Goal: Task Accomplishment & Management: Use online tool/utility

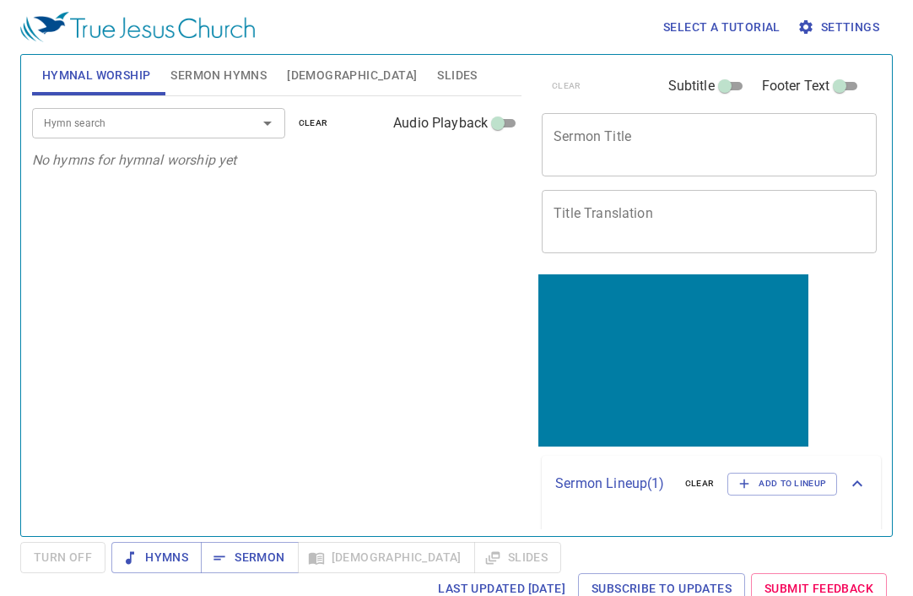
click at [130, 119] on input "Hymn search" at bounding box center [133, 122] width 193 height 19
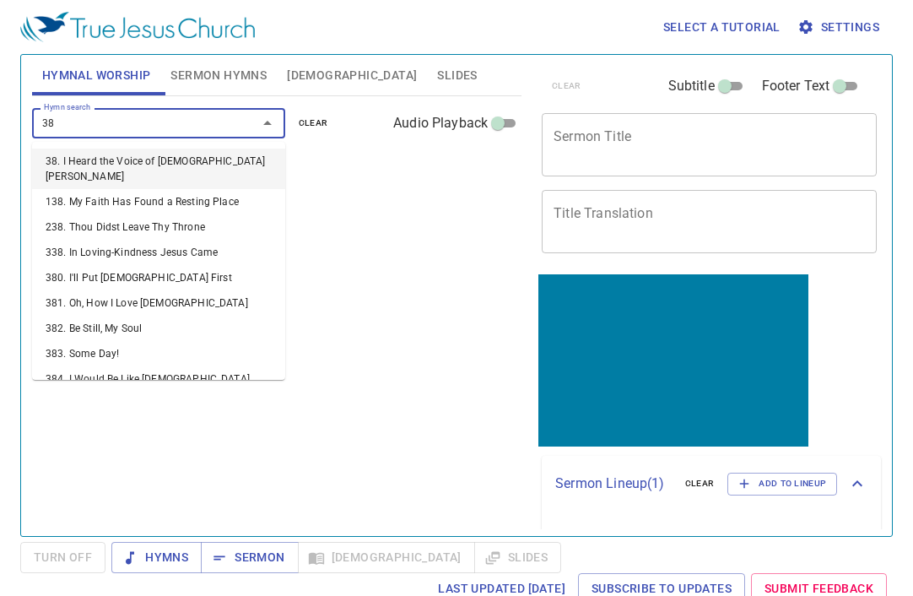
type input "381"
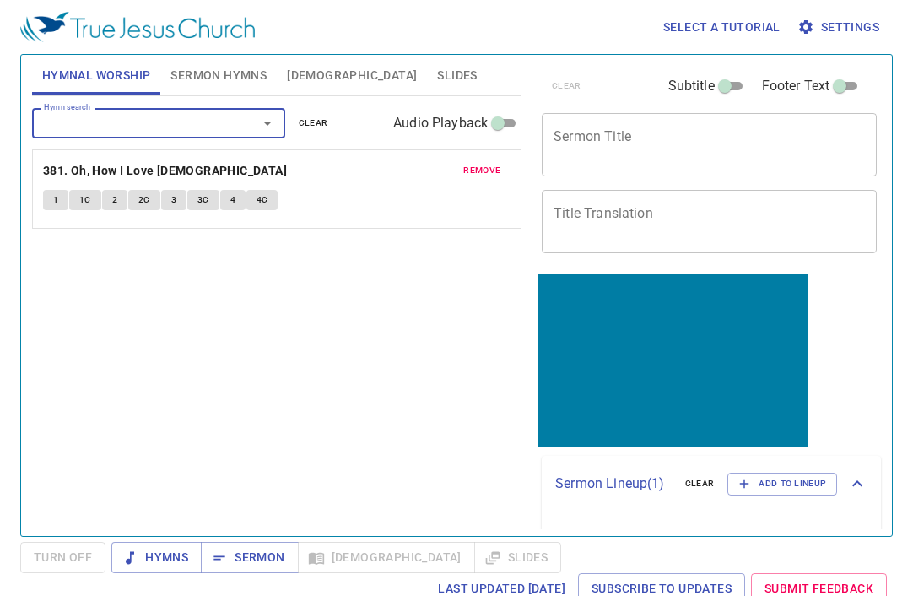
click at [314, 121] on span "clear" at bounding box center [314, 123] width 30 height 15
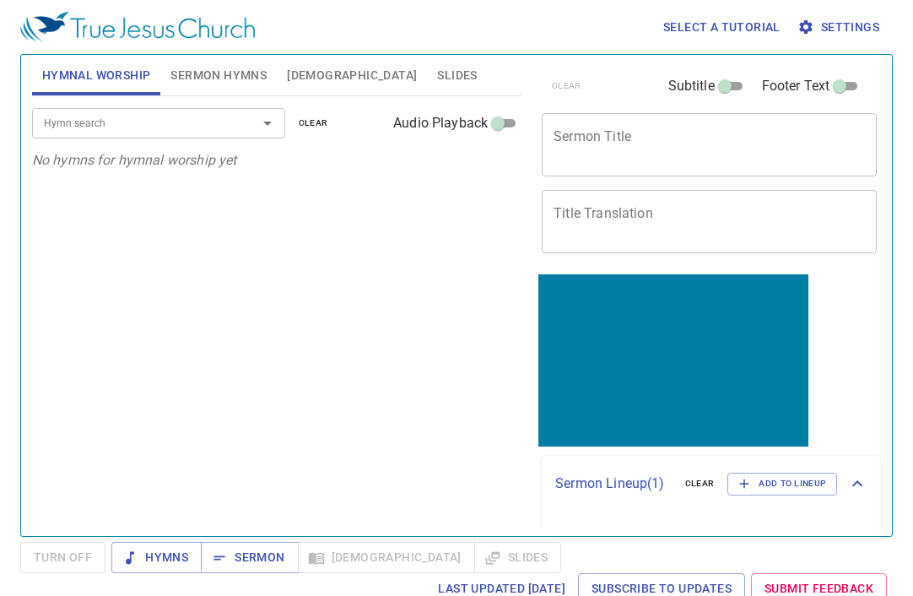
click at [189, 67] on span "Sermon Hymns" at bounding box center [218, 75] width 96 height 21
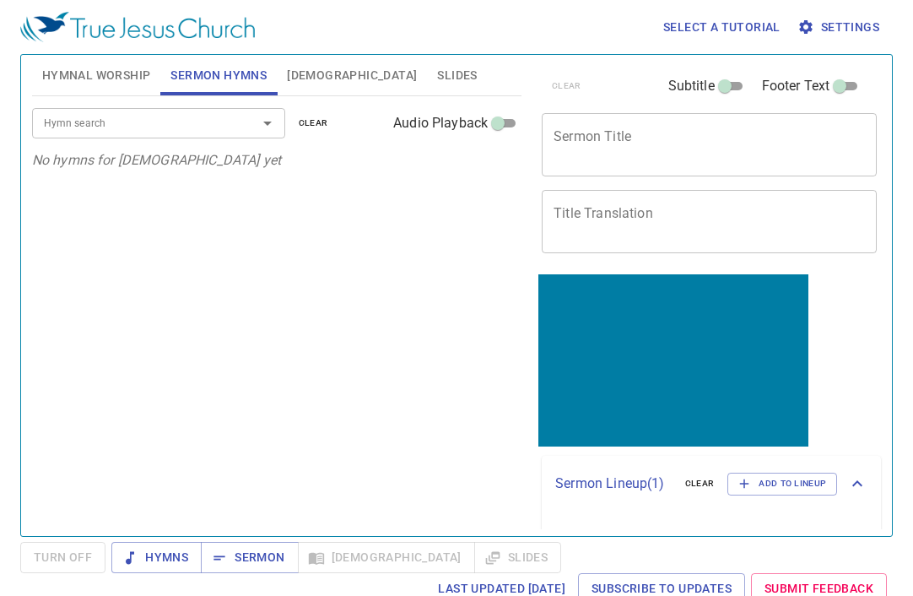
click at [155, 130] on input "Hymn search" at bounding box center [133, 122] width 193 height 19
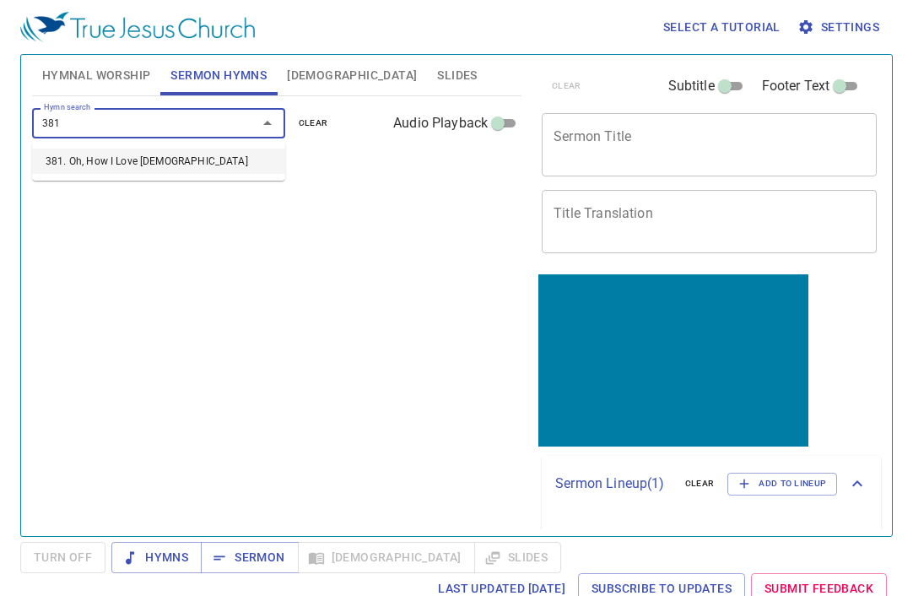
type input "381. Oh, How I Love [DEMOGRAPHIC_DATA]"
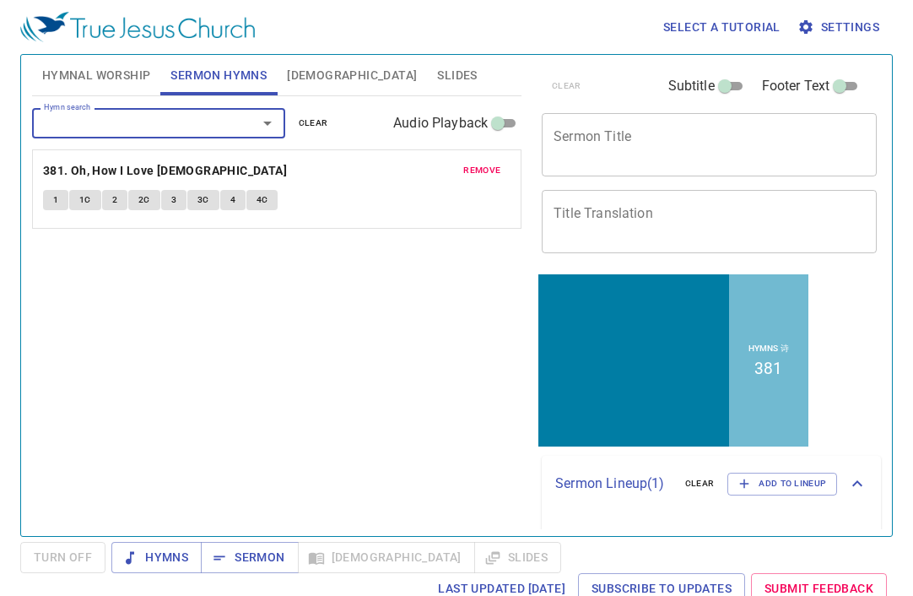
click at [560, 133] on textarea "Sermon Title" at bounding box center [708, 144] width 311 height 32
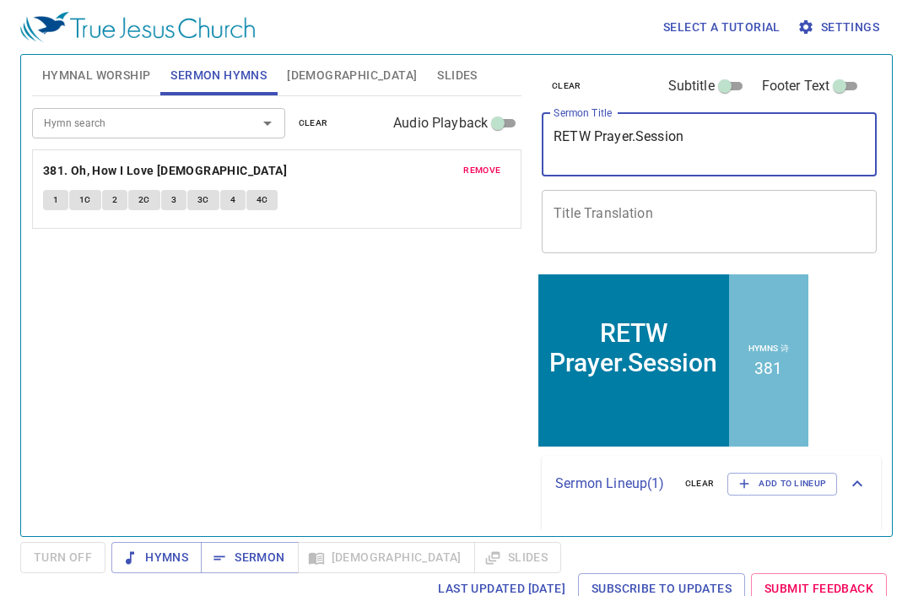
click at [636, 133] on textarea "RETW Prayer.Session" at bounding box center [708, 144] width 311 height 32
click at [594, 138] on textarea "RETW Prayer Session" at bounding box center [708, 144] width 311 height 32
type textarea "RETW Prayer Session"
click at [267, 556] on span "Sermon" at bounding box center [249, 557] width 70 height 21
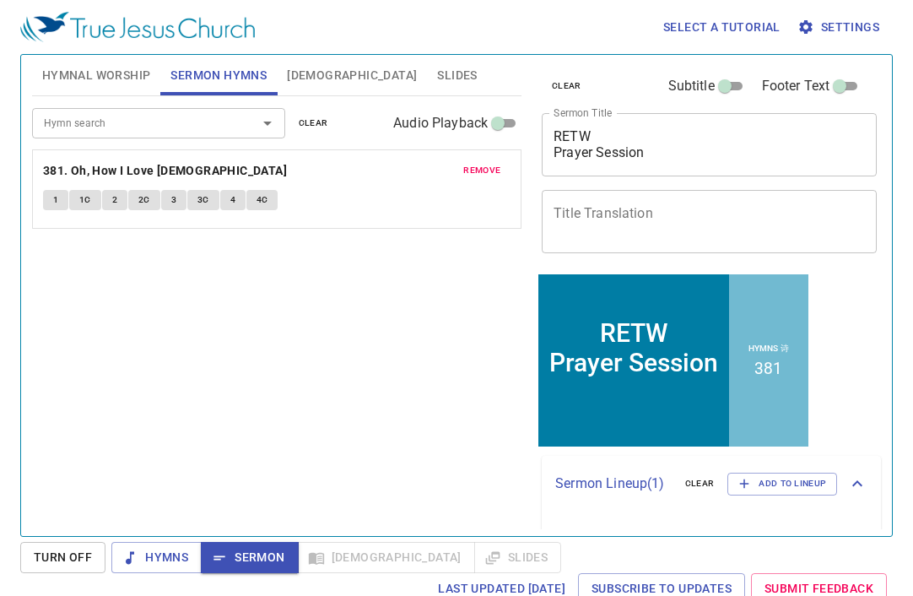
scroll to position [8, 0]
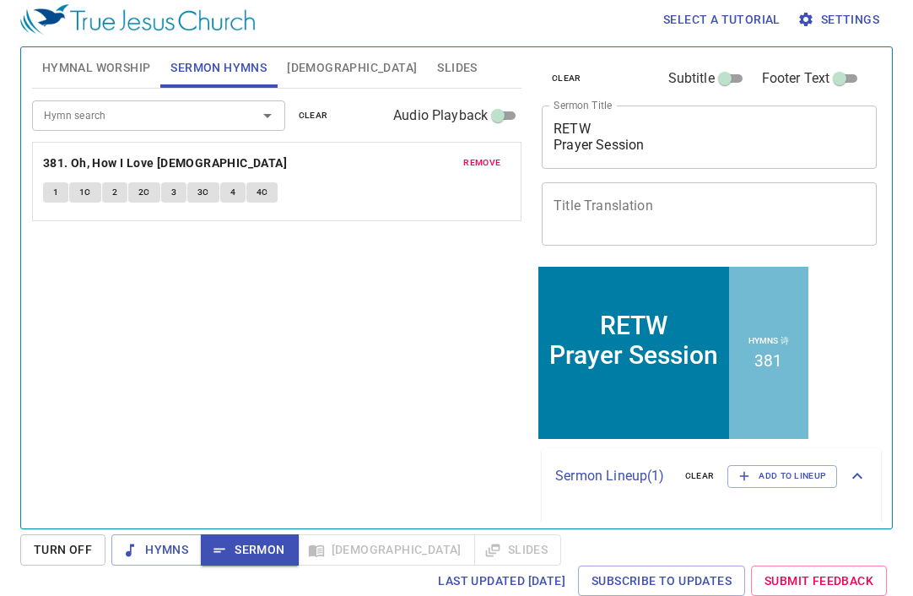
click at [293, 74] on span "[DEMOGRAPHIC_DATA]" at bounding box center [352, 67] width 130 height 21
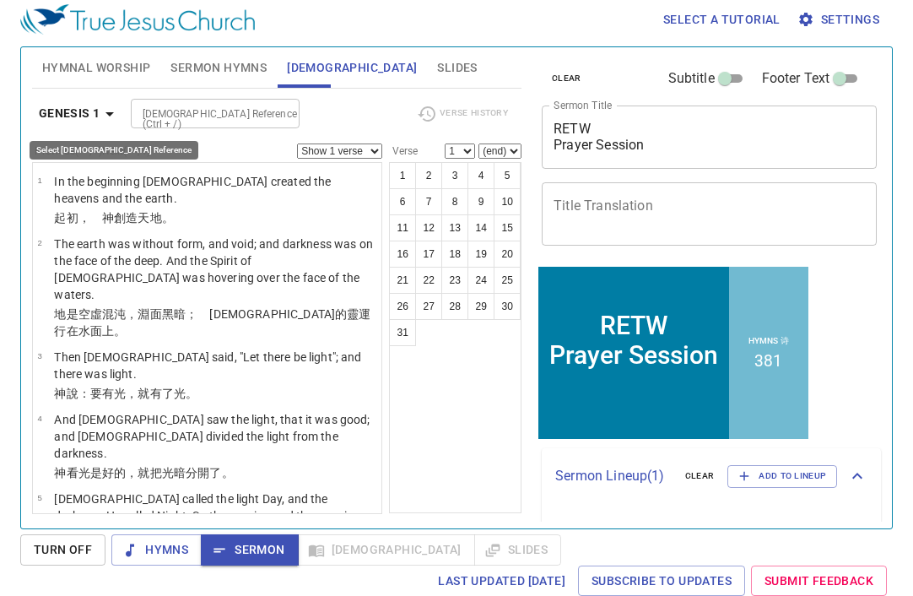
click at [106, 116] on icon "button" at bounding box center [110, 114] width 20 height 20
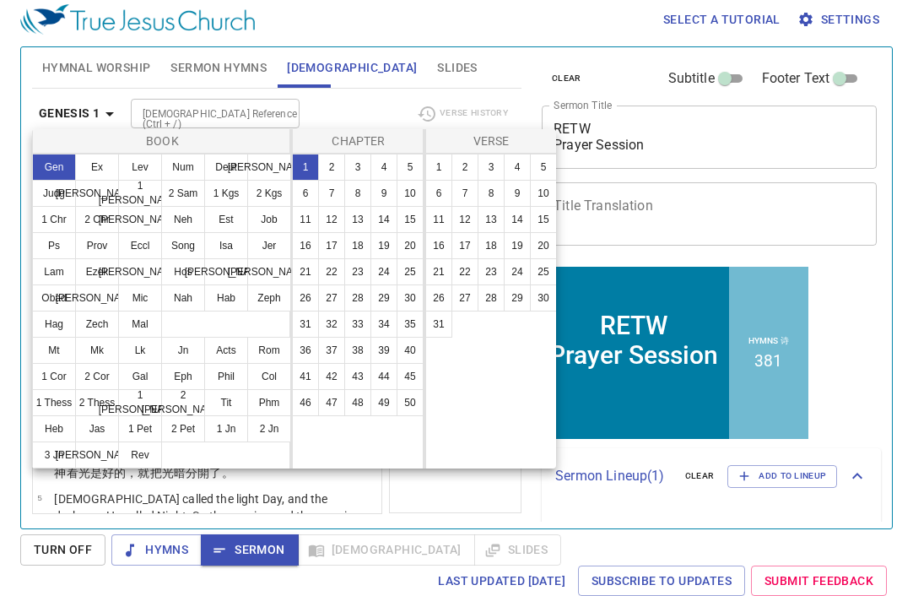
click at [106, 116] on div at bounding box center [456, 298] width 913 height 596
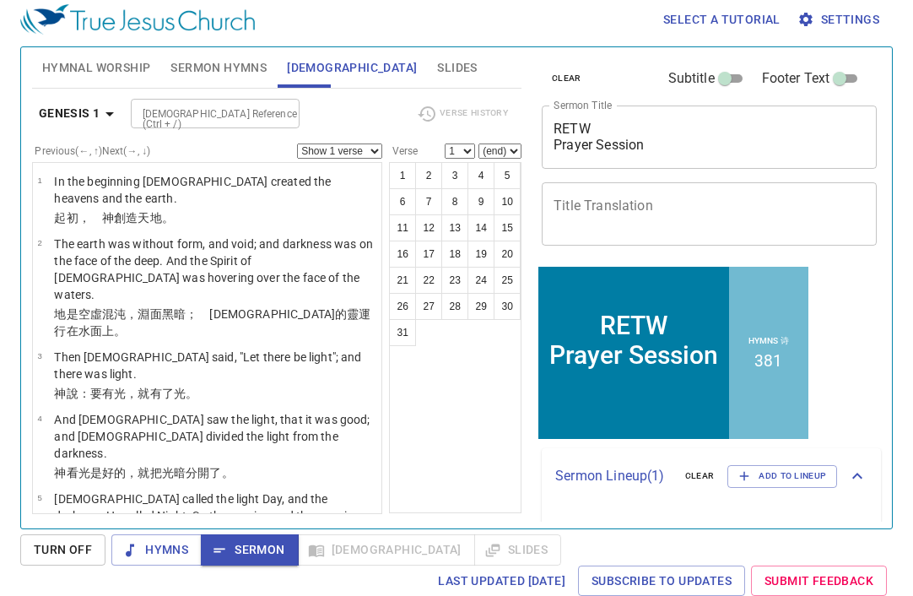
click at [106, 116] on icon "button" at bounding box center [110, 114] width 20 height 20
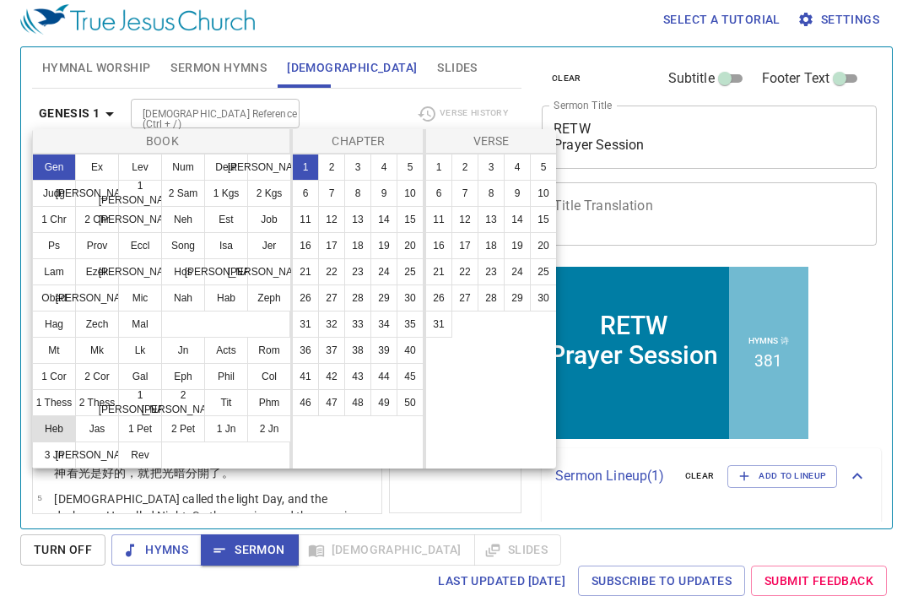
click at [55, 431] on button "Heb" at bounding box center [54, 428] width 44 height 27
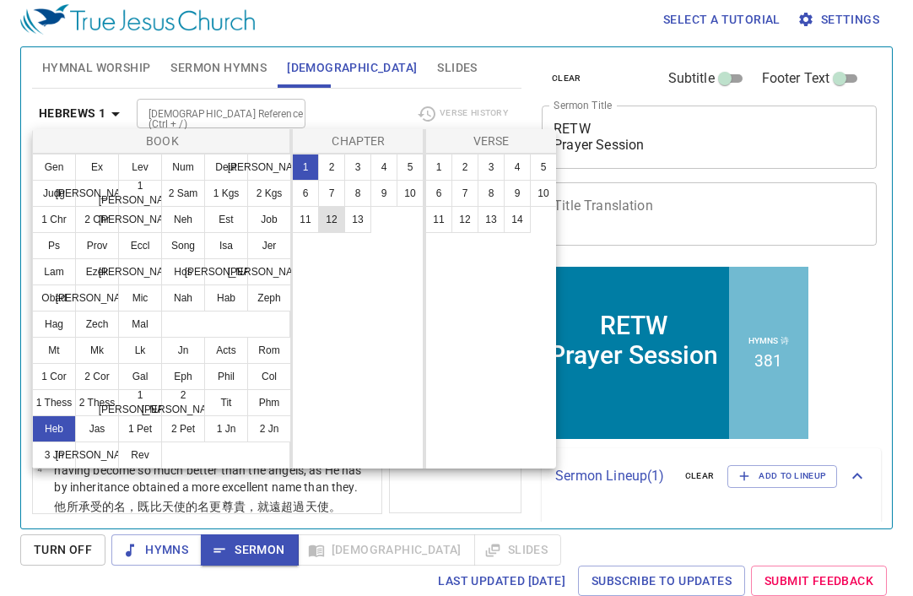
click at [340, 217] on button "12" at bounding box center [331, 219] width 27 height 27
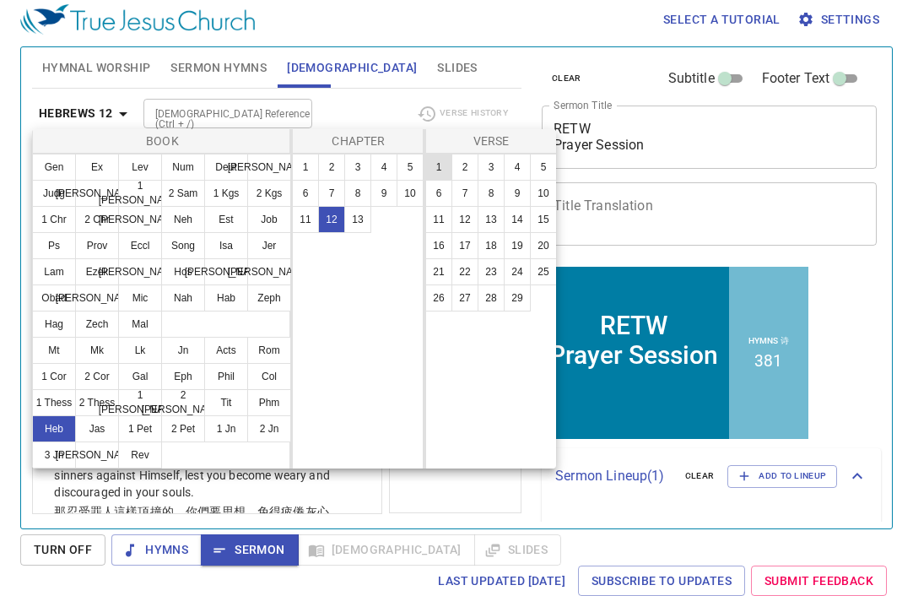
click at [437, 170] on button "1" at bounding box center [438, 167] width 27 height 27
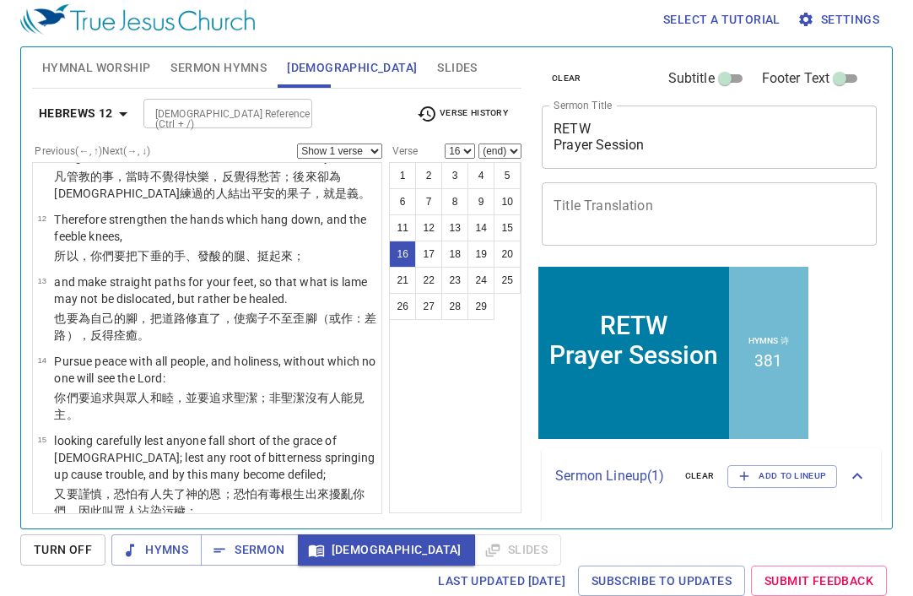
scroll to position [1196, 0]
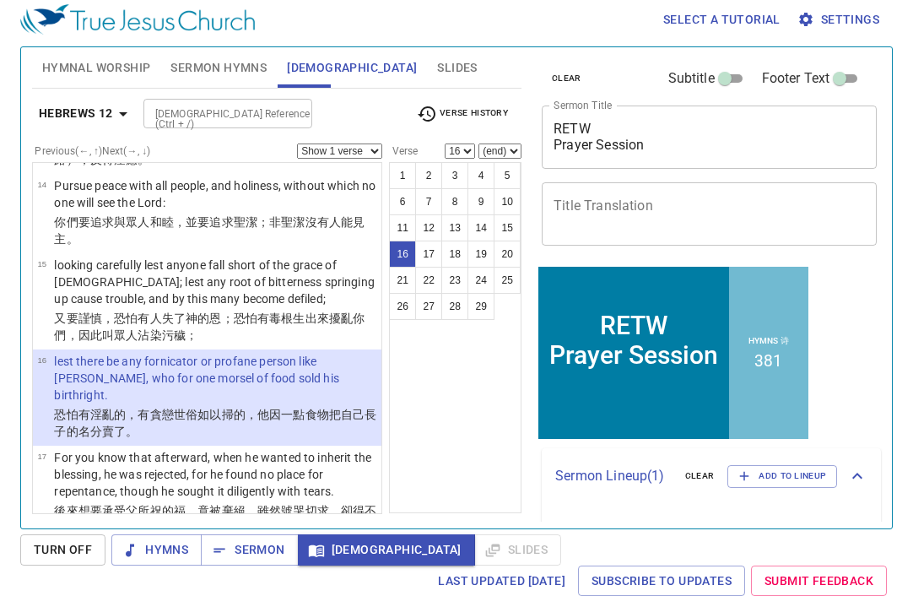
select select "17"
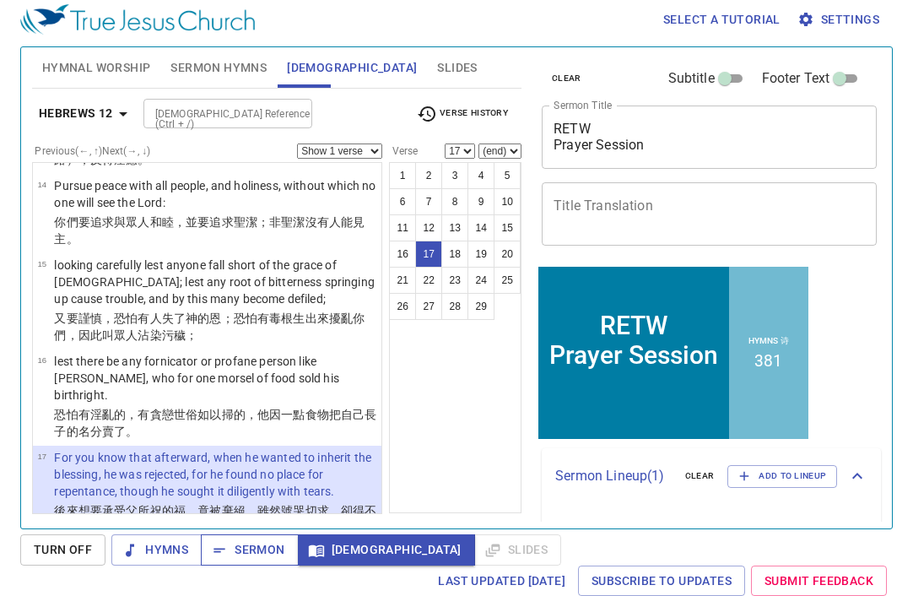
click at [240, 548] on span "Sermon" at bounding box center [249, 549] width 70 height 21
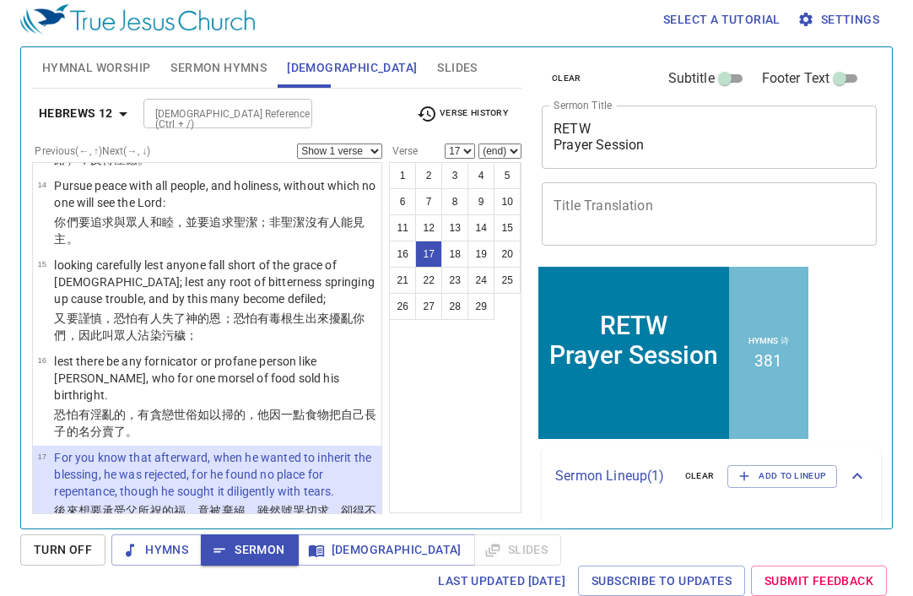
click at [237, 66] on span "Sermon Hymns" at bounding box center [218, 67] width 96 height 21
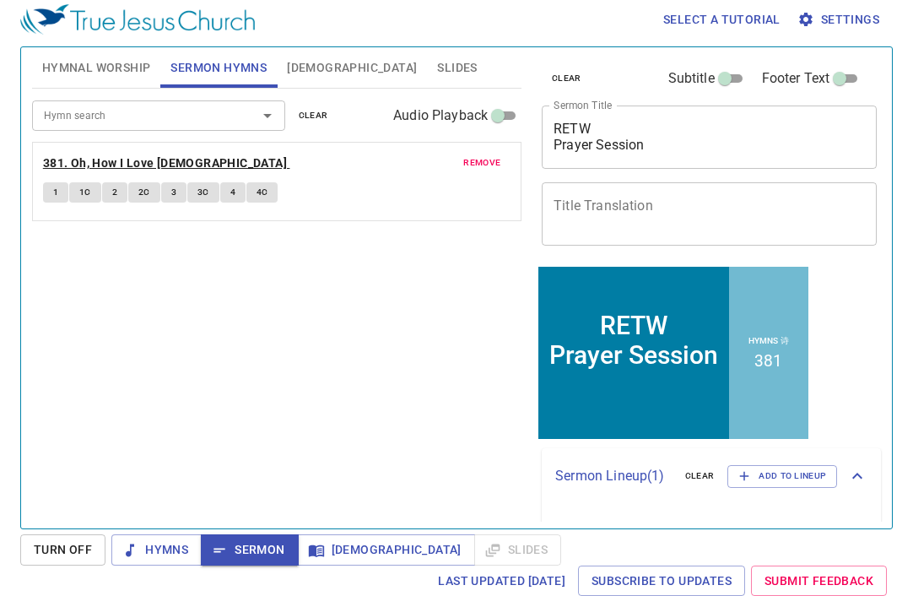
click at [68, 165] on b "381. Oh, How I Love Jesus" at bounding box center [165, 163] width 244 height 21
click at [53, 186] on span "1" at bounding box center [55, 192] width 5 height 15
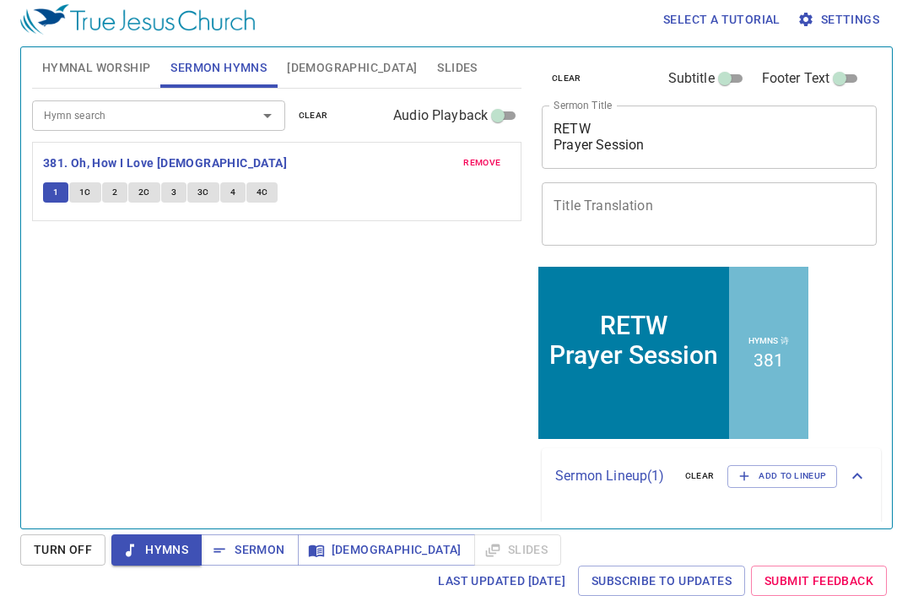
click at [79, 198] on span "1C" at bounding box center [85, 192] width 12 height 15
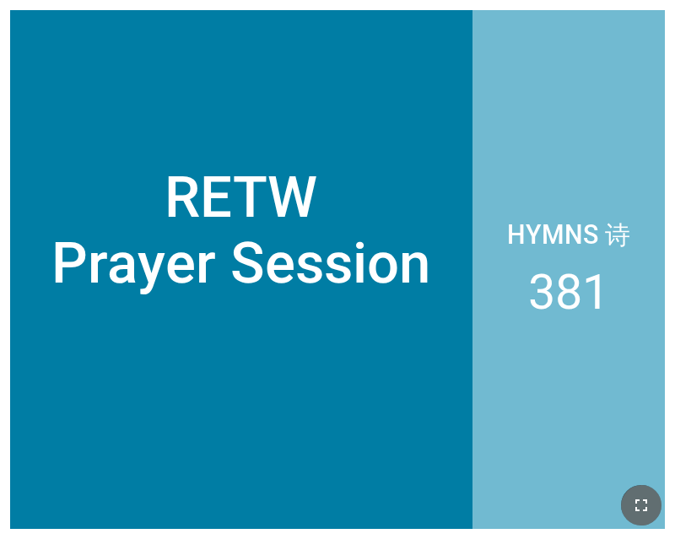
click at [635, 506] on icon "button" at bounding box center [641, 505] width 20 height 20
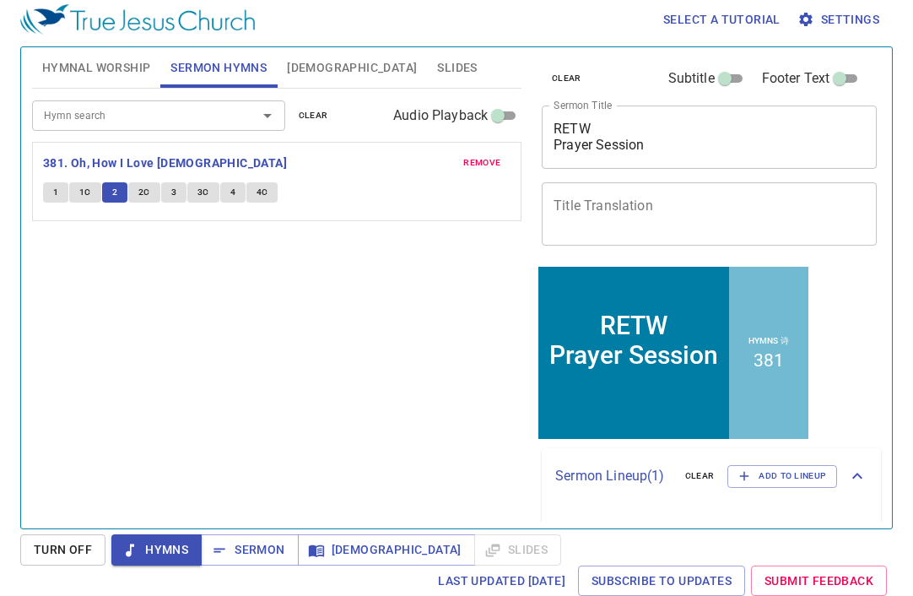
scroll to position [8, 0]
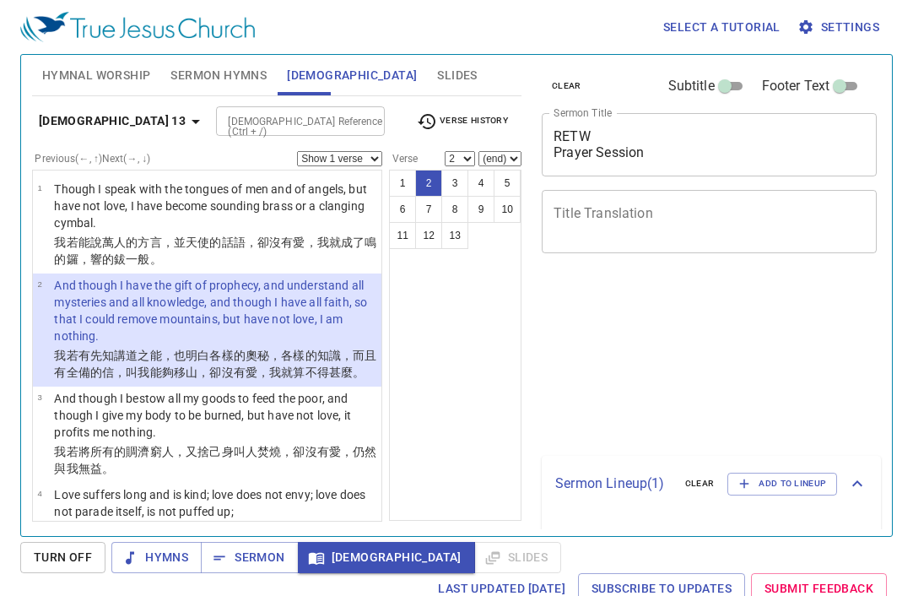
select select "2"
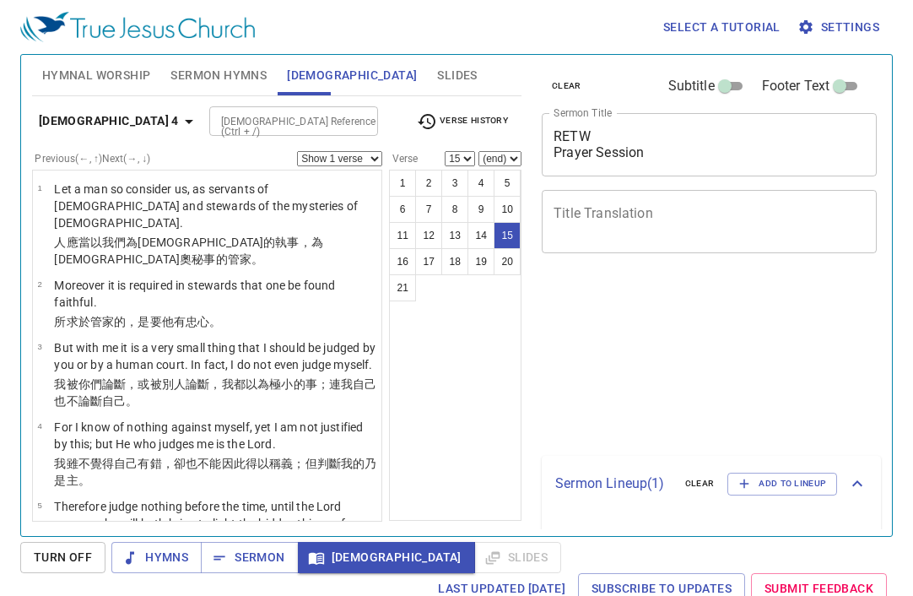
select select "15"
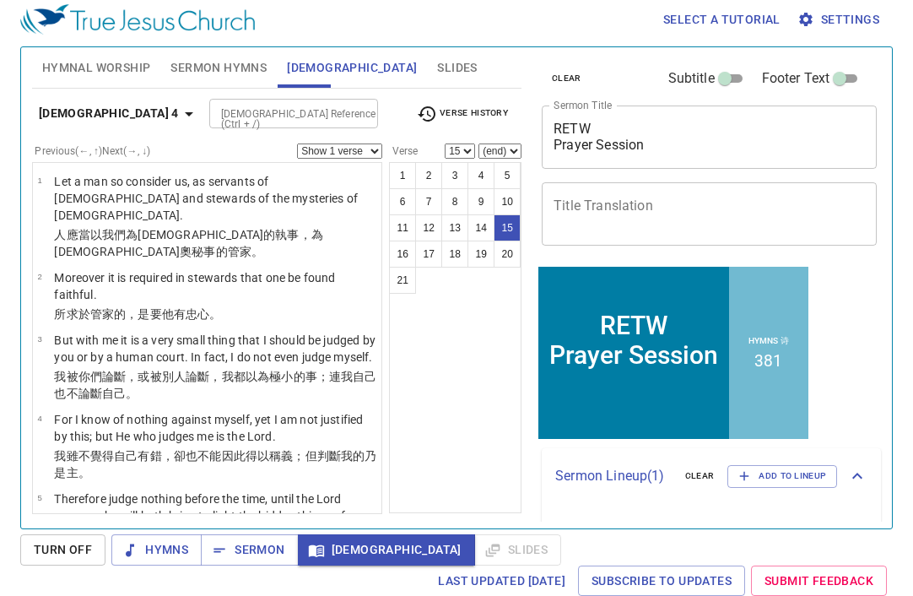
scroll to position [1125, 0]
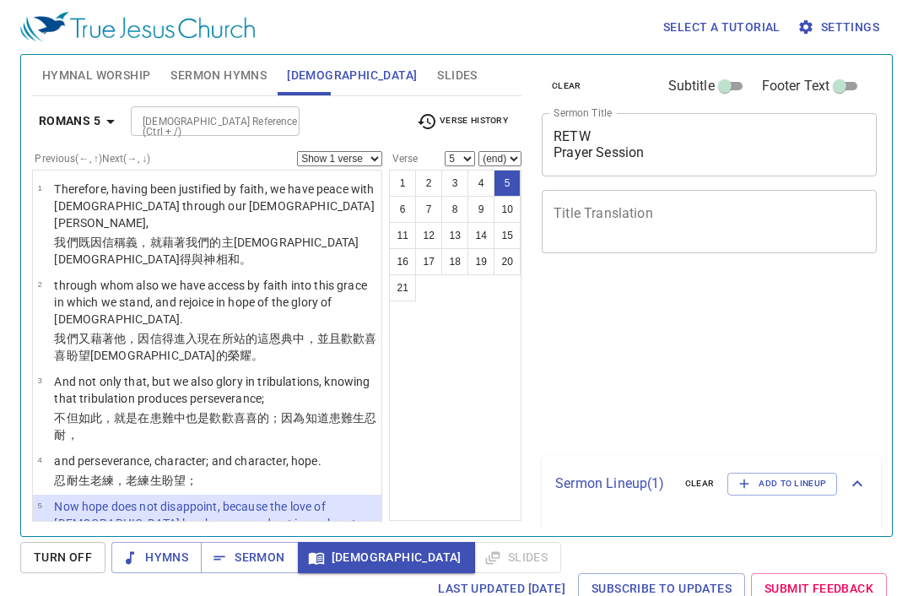
select select "5"
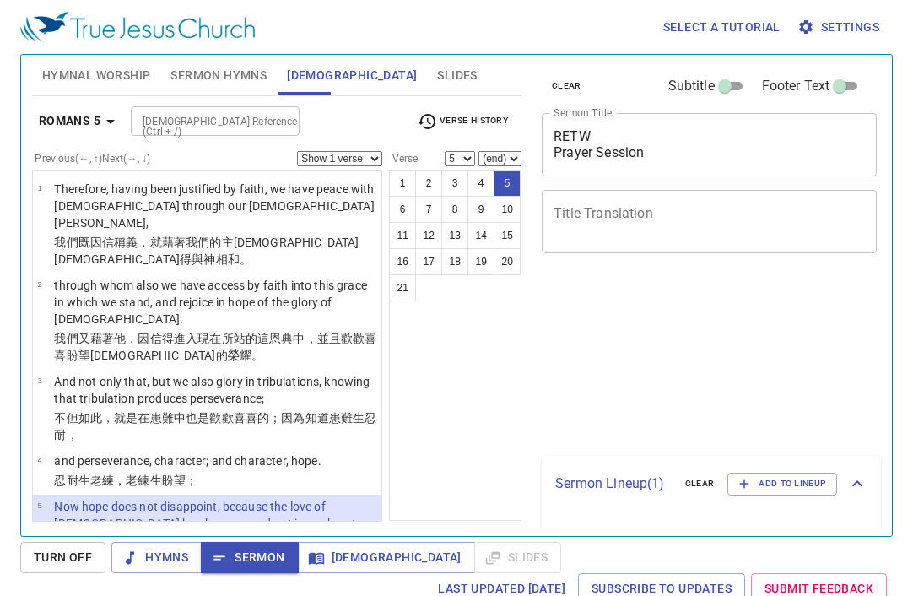
select select "5"
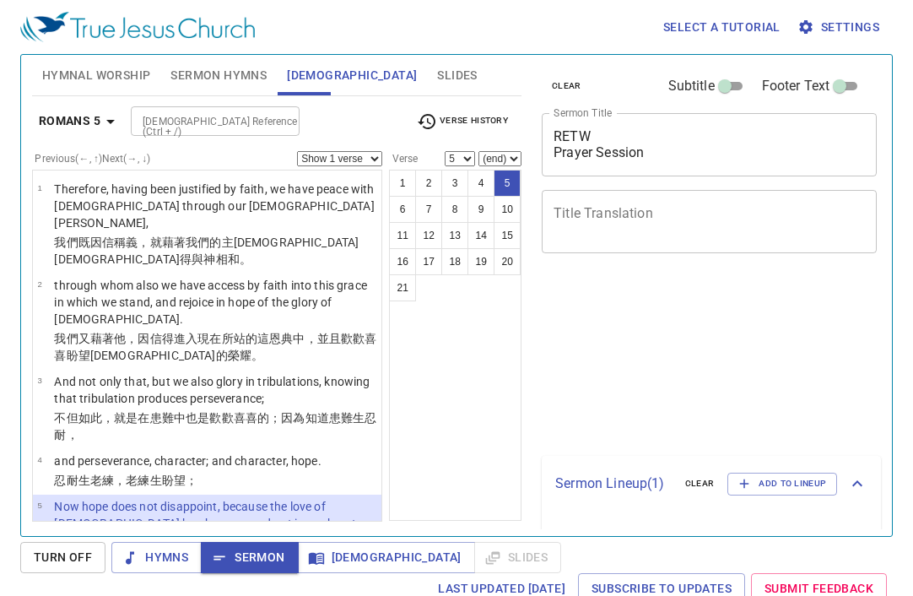
scroll to position [8, 0]
select select "5"
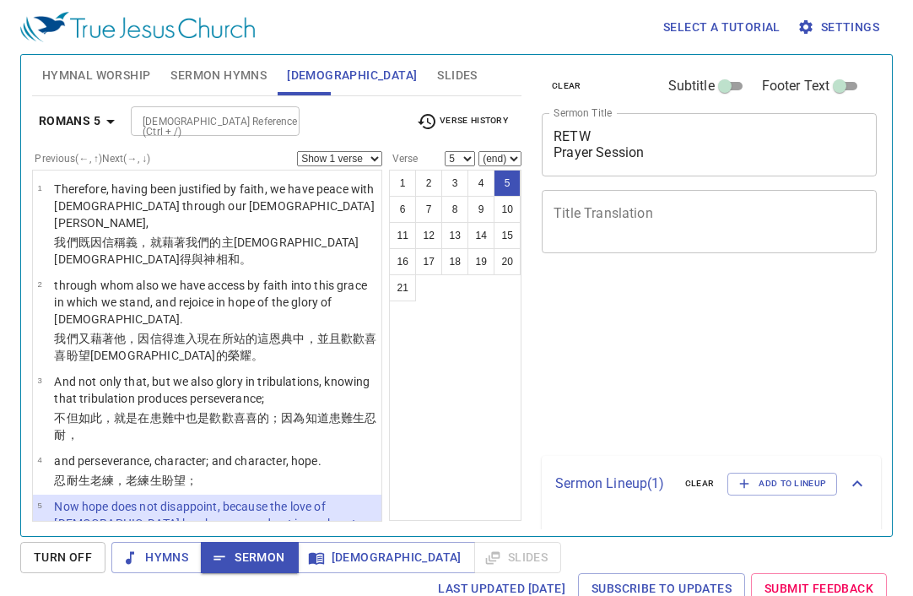
select select "5"
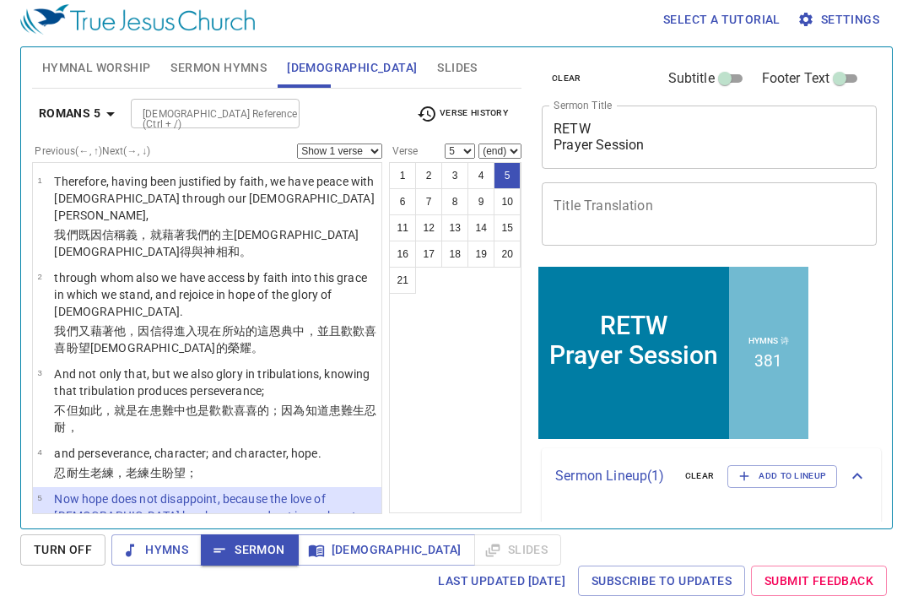
scroll to position [147, 0]
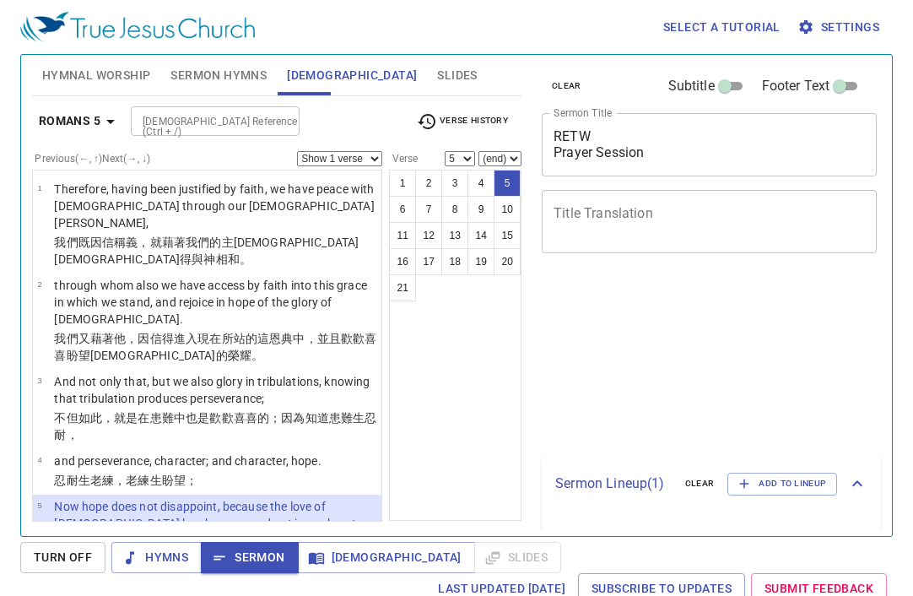
select select "5"
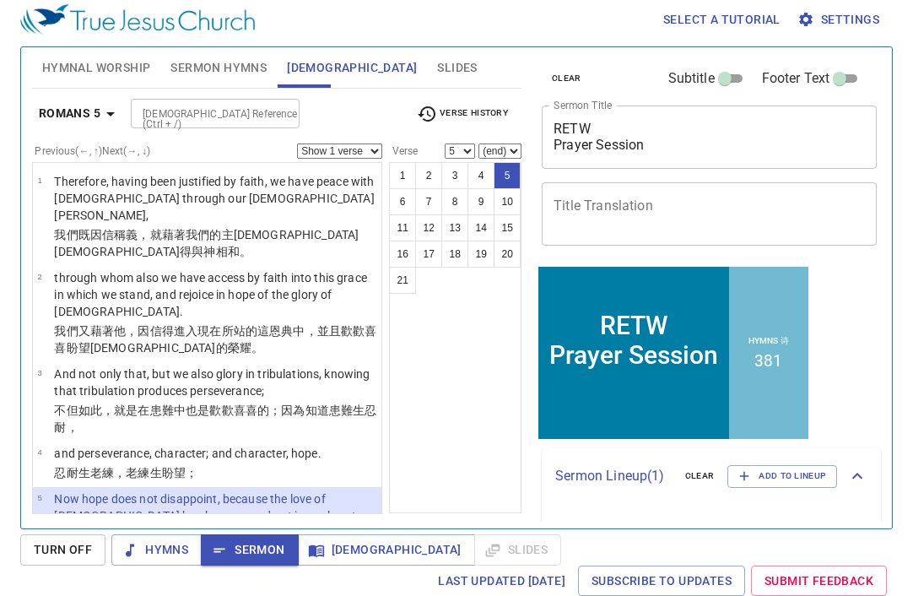
scroll to position [147, 0]
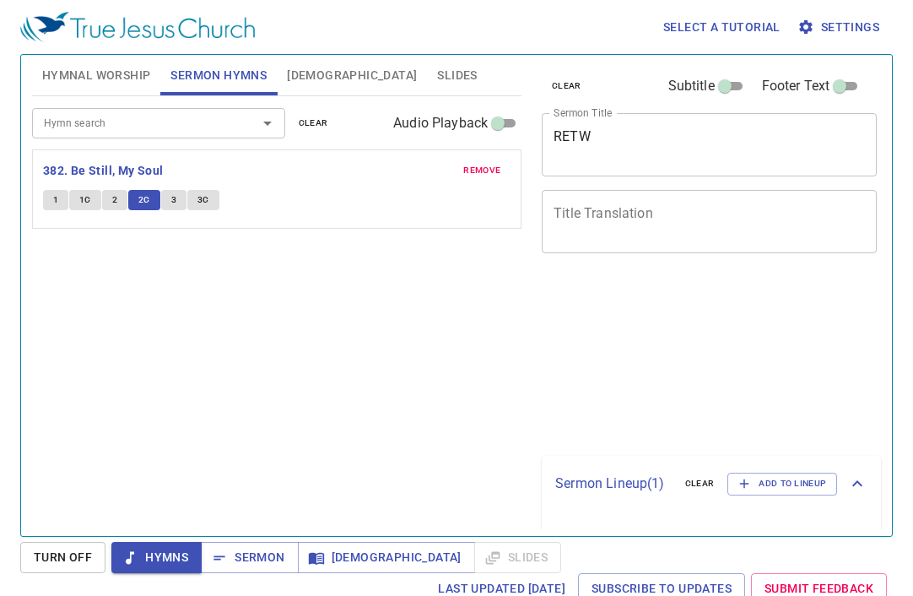
scroll to position [8, 0]
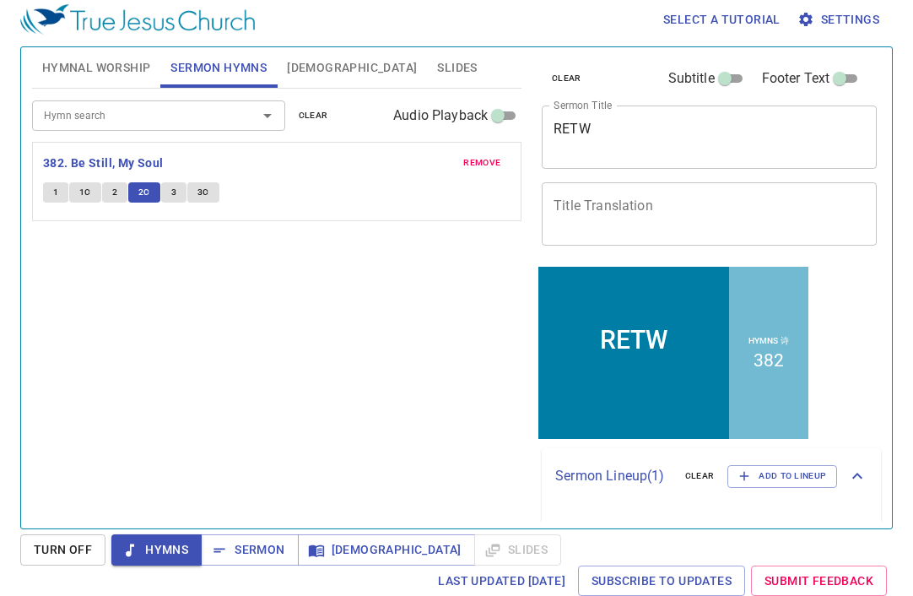
click at [114, 192] on span "2" at bounding box center [114, 192] width 5 height 15
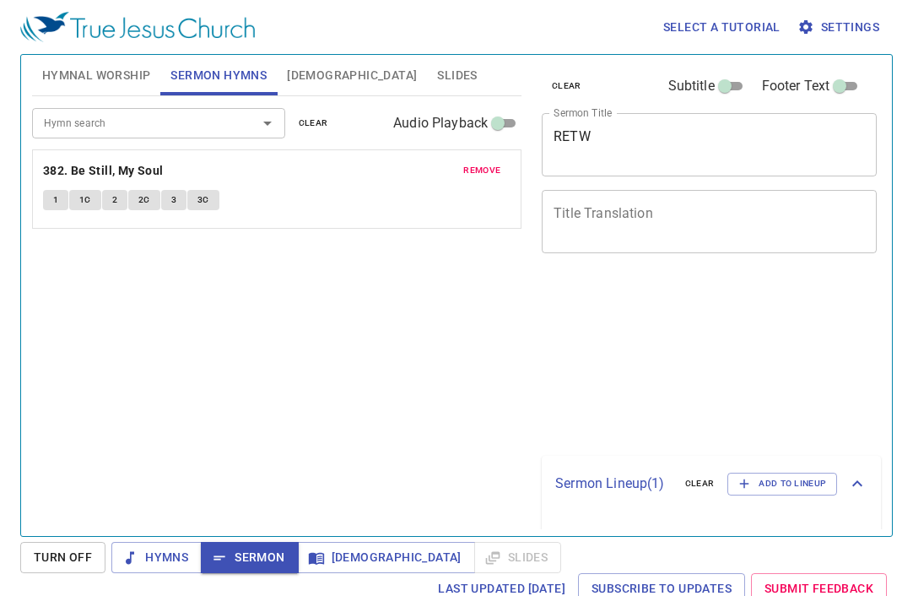
scroll to position [8, 0]
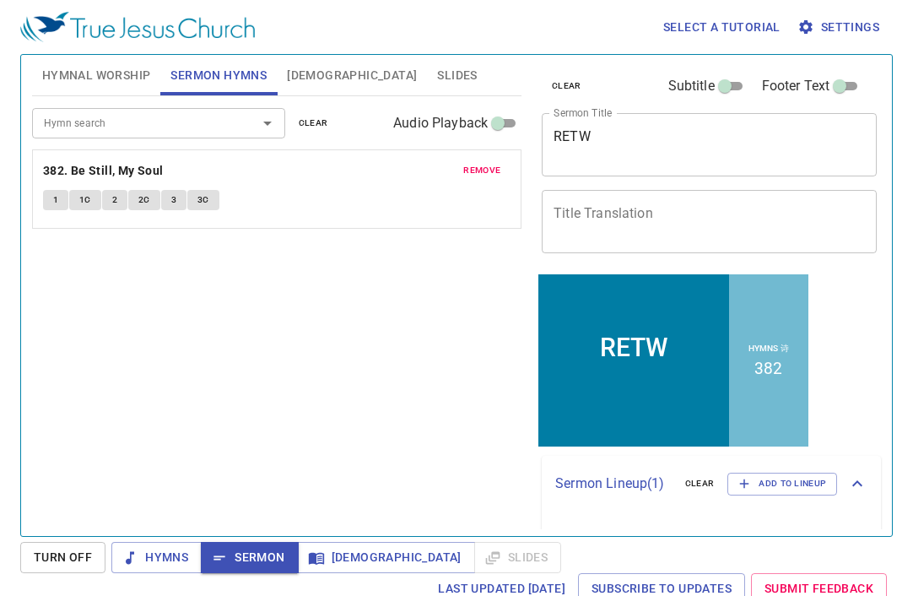
scroll to position [8, 0]
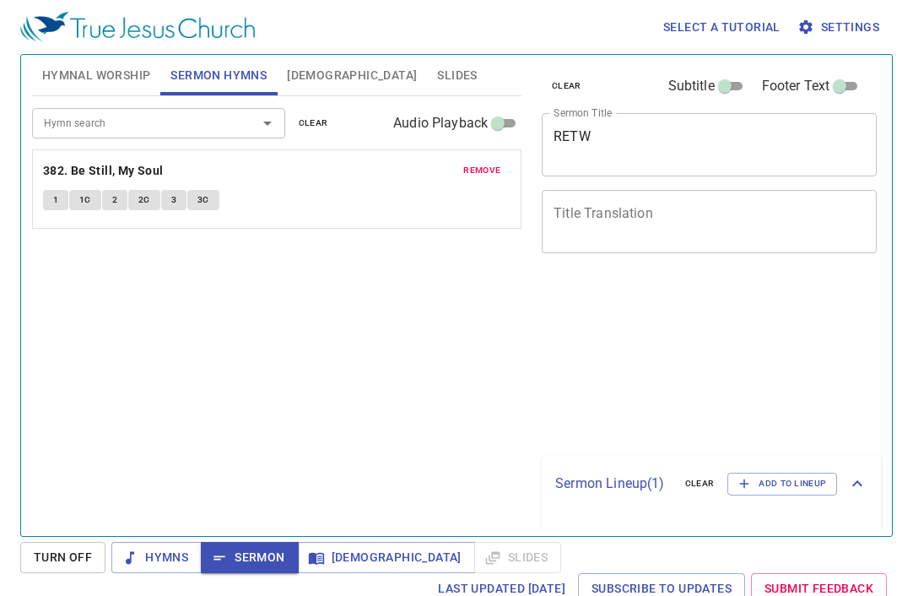
scroll to position [8, 0]
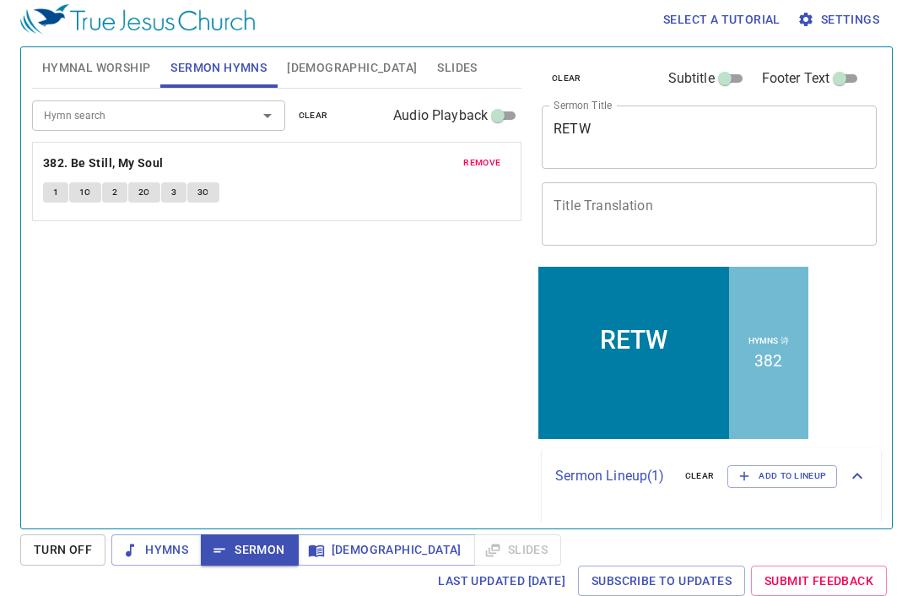
scroll to position [8, 0]
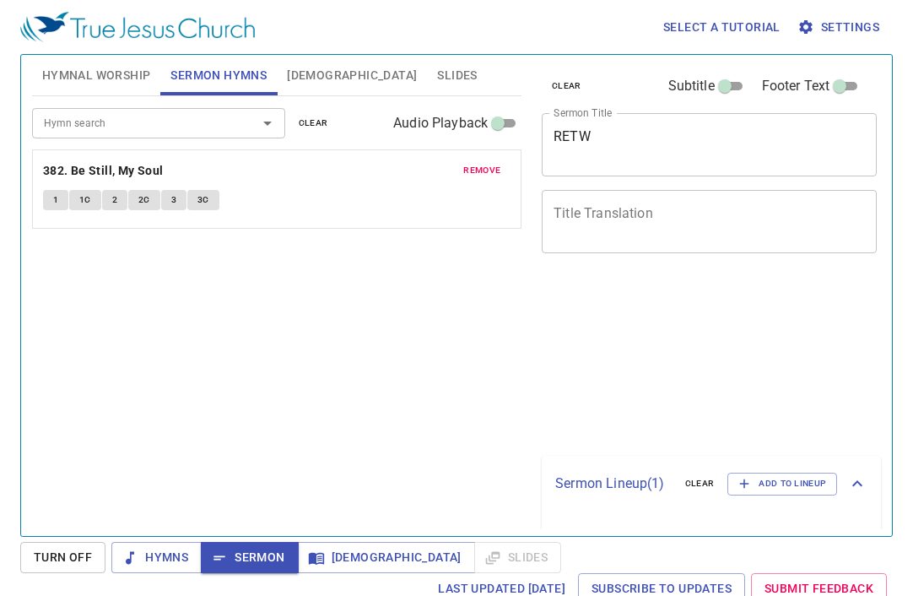
scroll to position [8, 0]
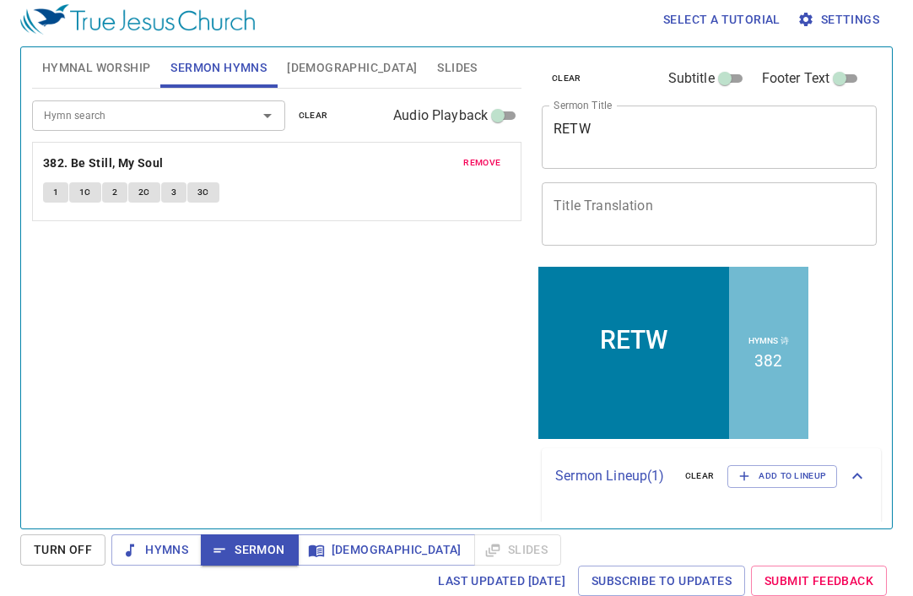
scroll to position [8, 0]
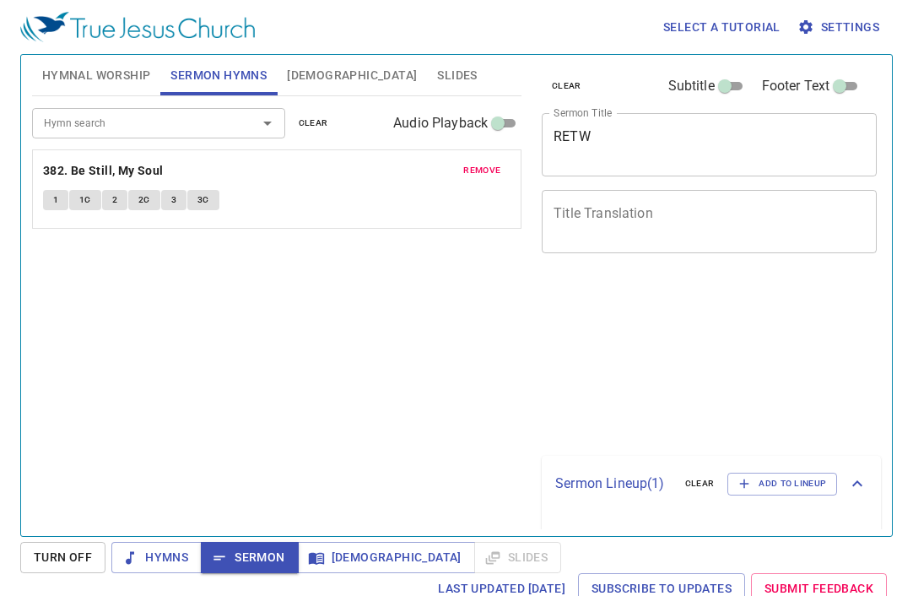
scroll to position [8, 0]
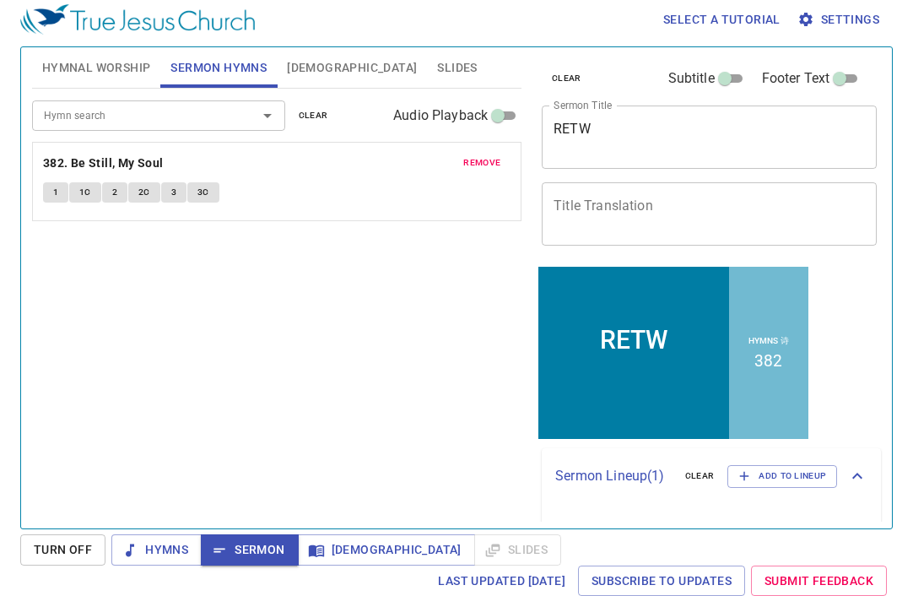
scroll to position [8, 0]
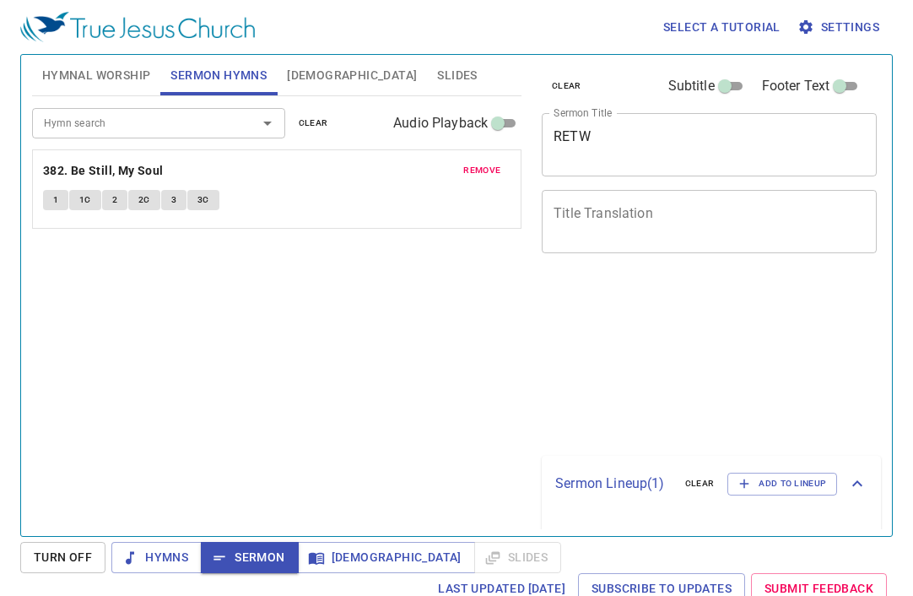
scroll to position [8, 0]
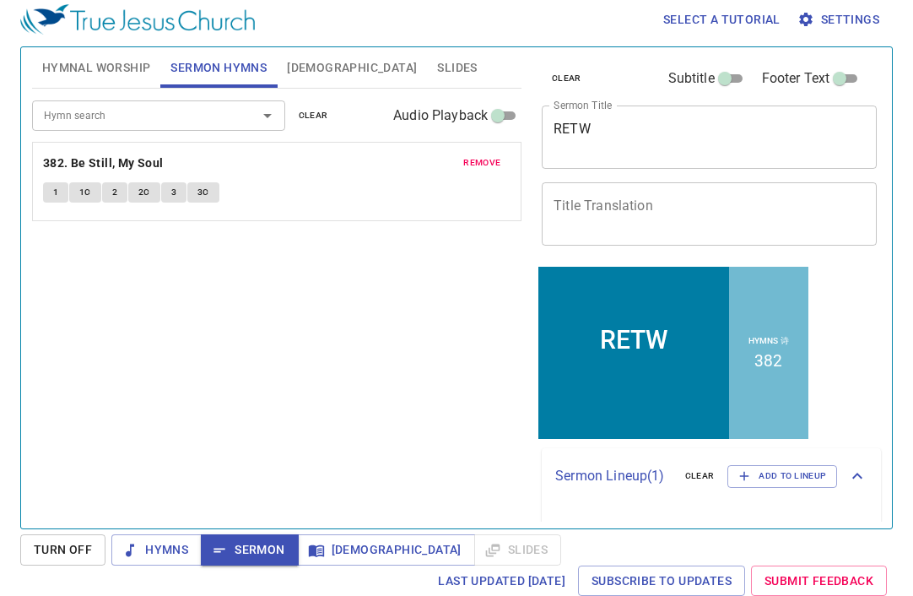
scroll to position [8, 0]
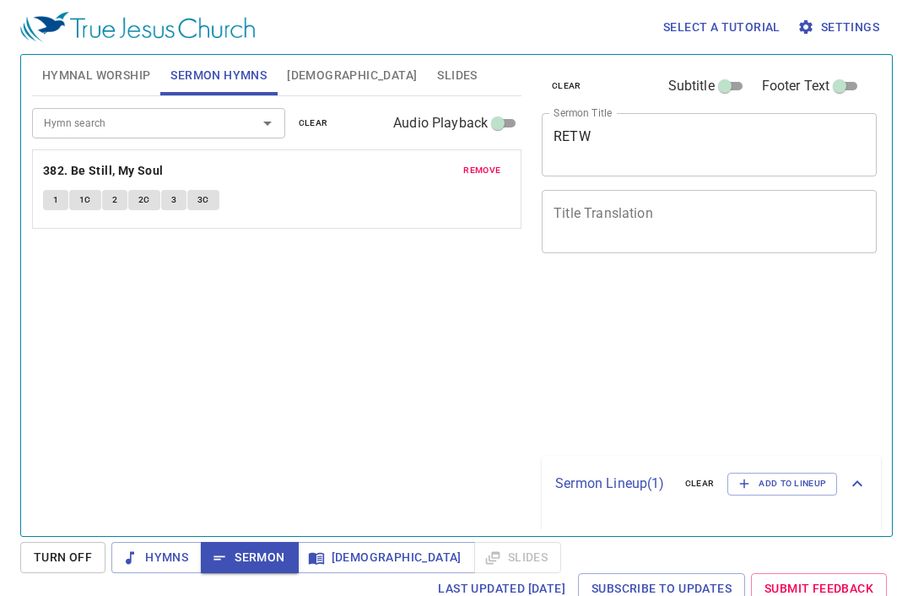
scroll to position [8, 0]
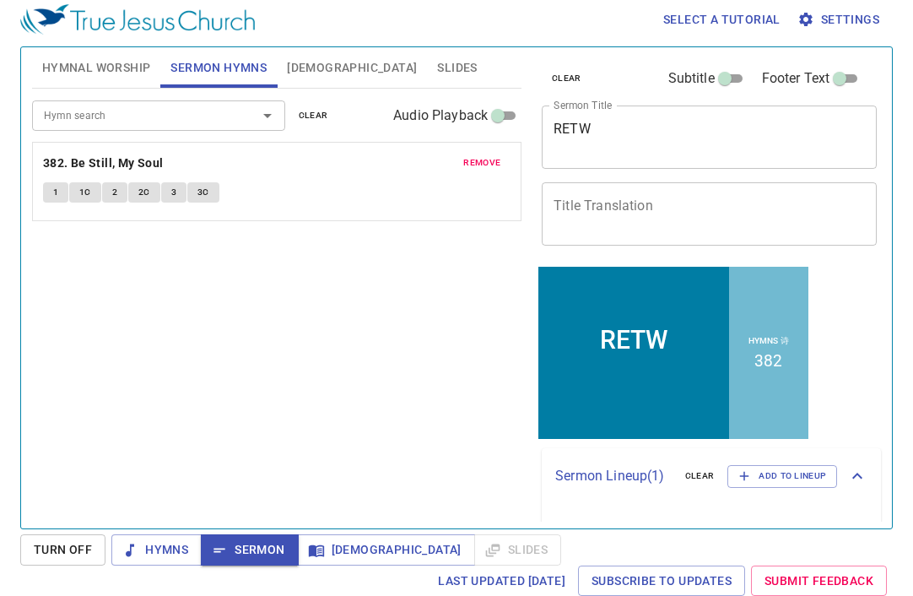
scroll to position [8, 0]
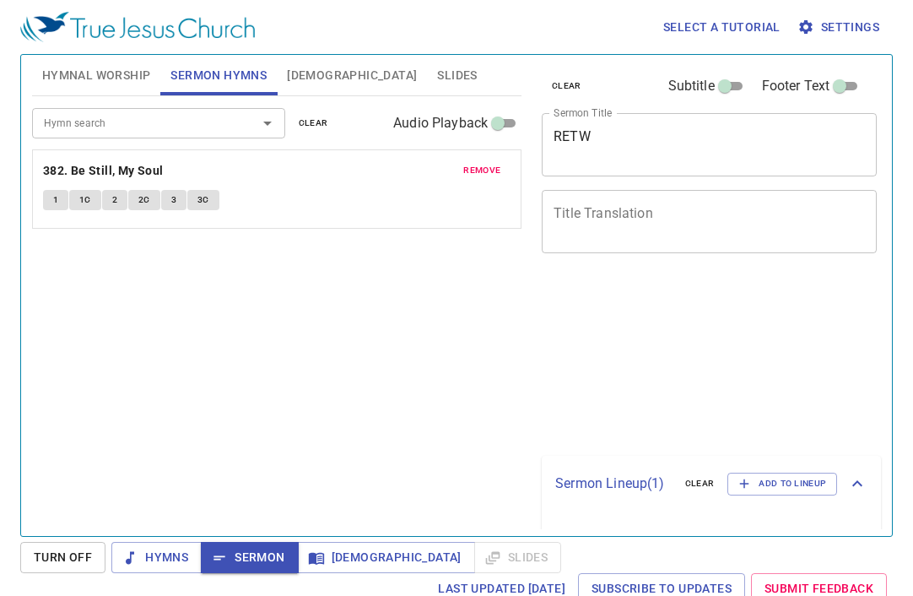
scroll to position [8, 0]
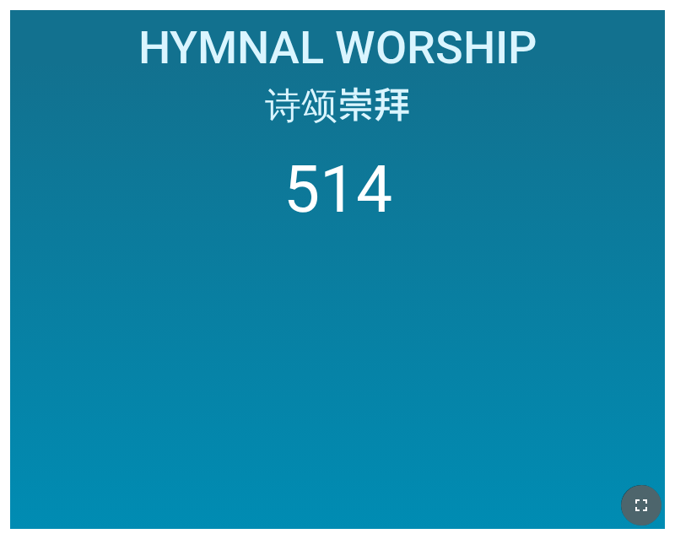
click at [644, 514] on icon "button" at bounding box center [641, 505] width 20 height 20
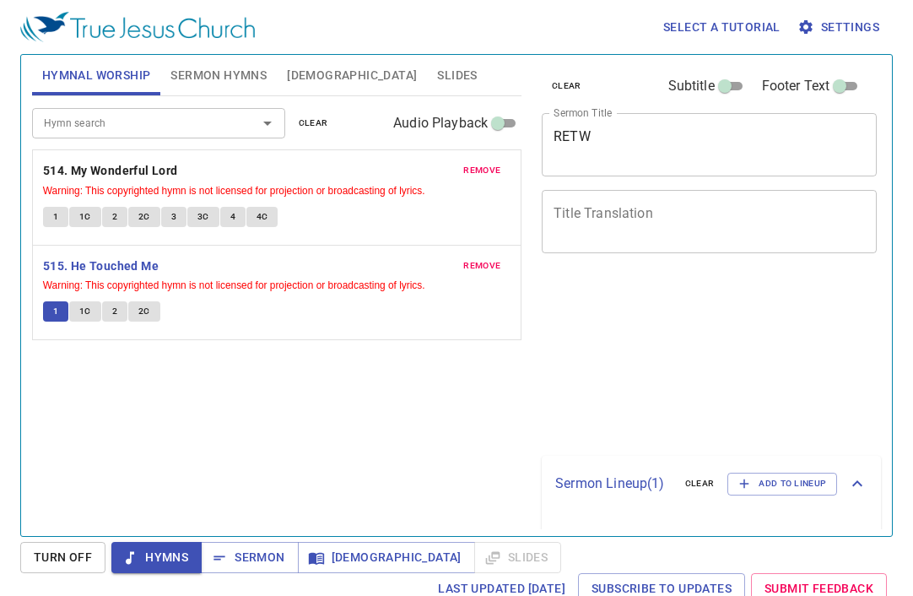
scroll to position [8, 0]
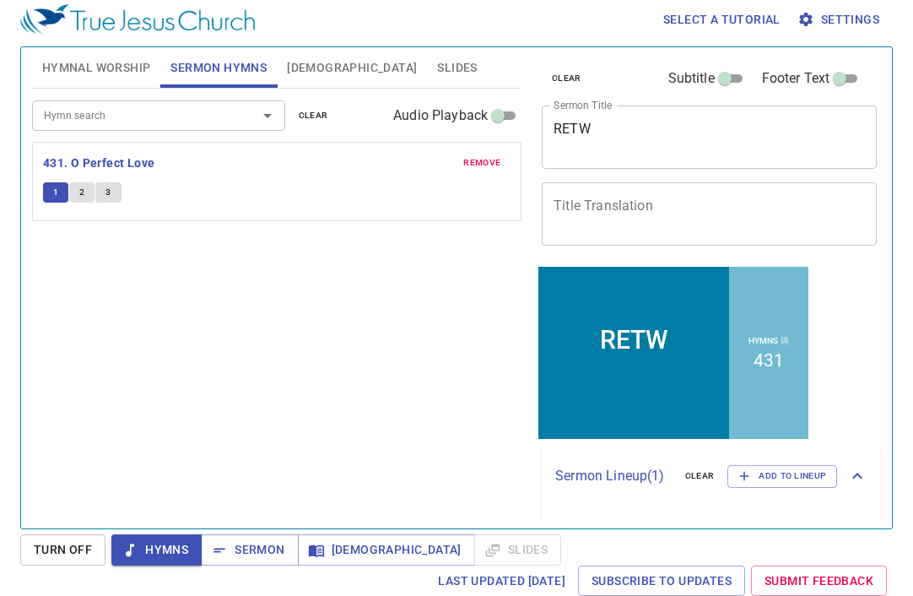
scroll to position [8, 0]
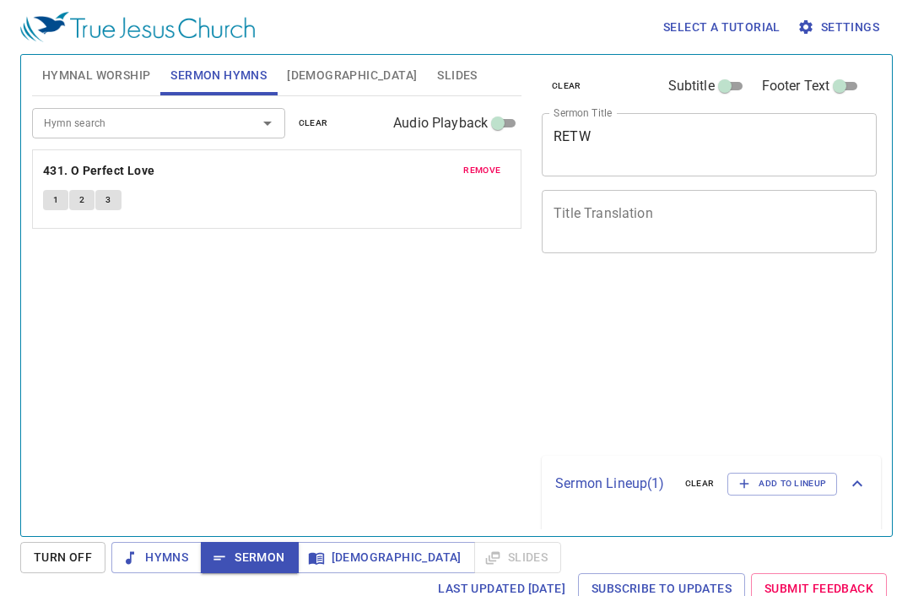
scroll to position [8, 0]
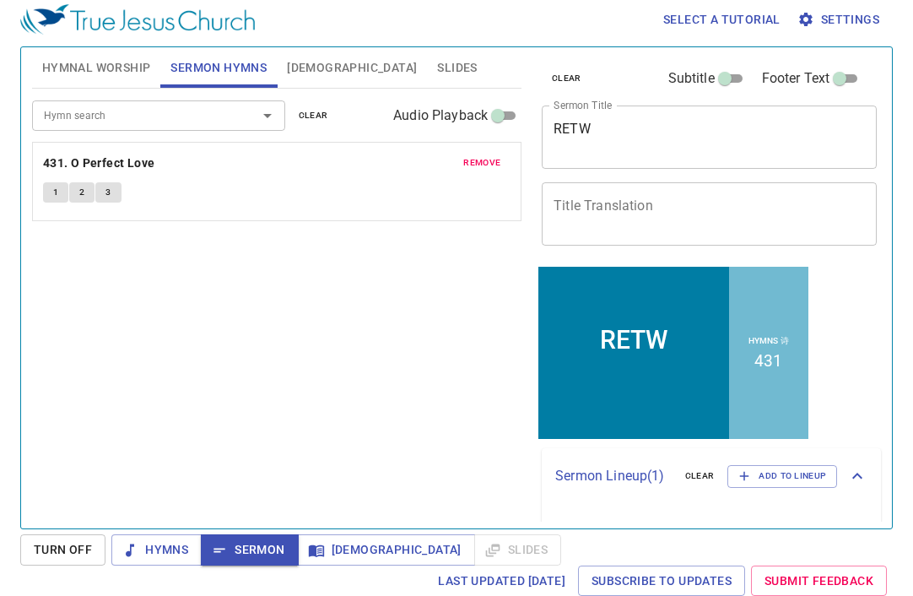
scroll to position [8, 0]
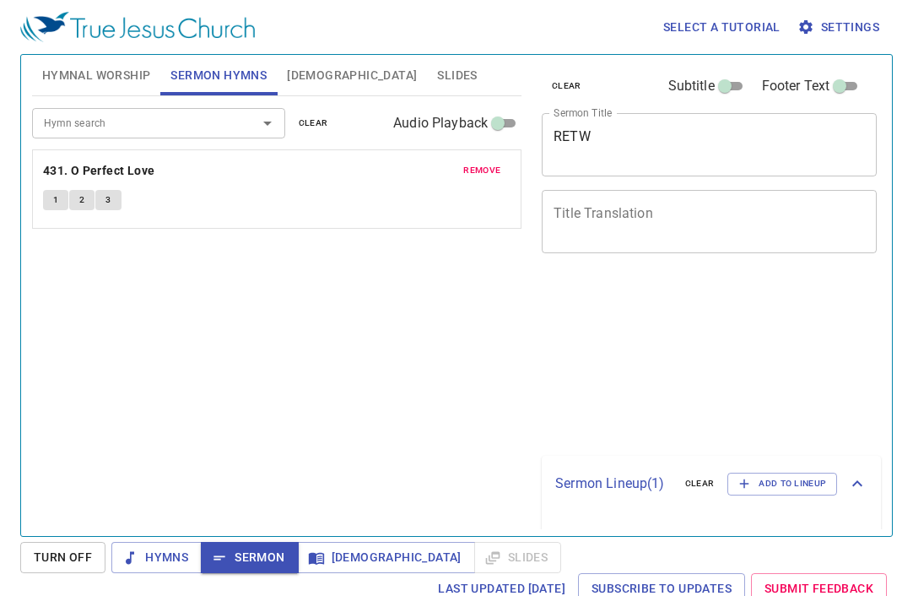
scroll to position [8, 0]
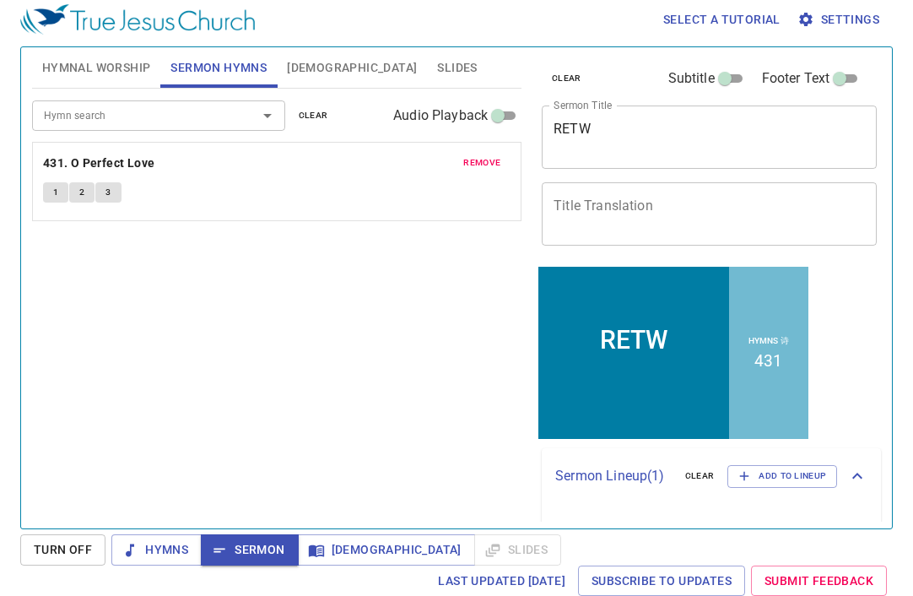
scroll to position [8, 0]
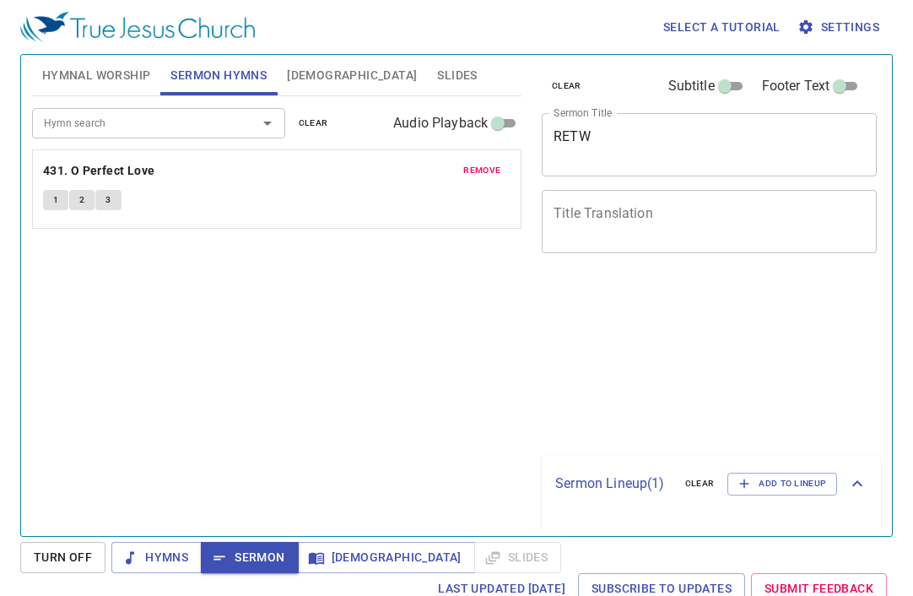
scroll to position [8, 0]
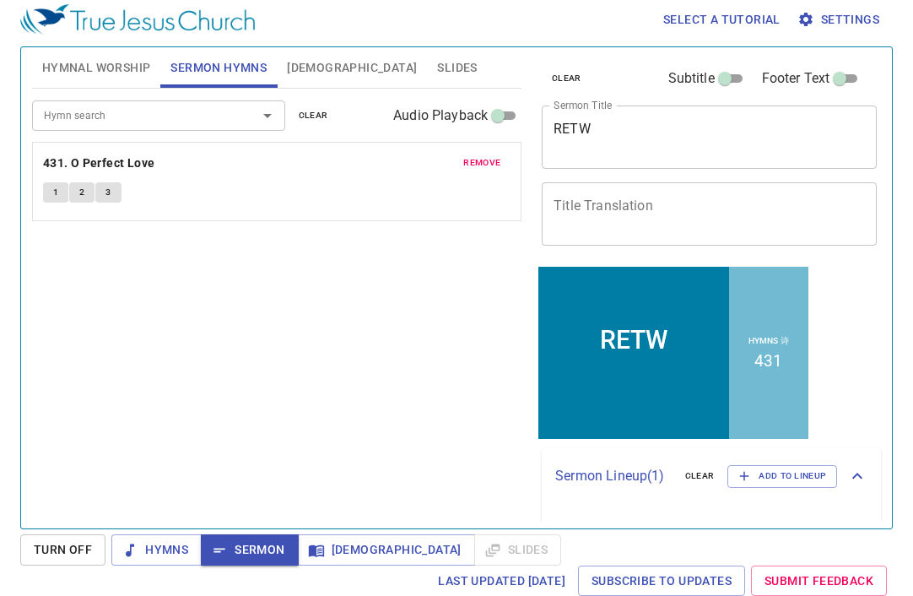
scroll to position [8, 0]
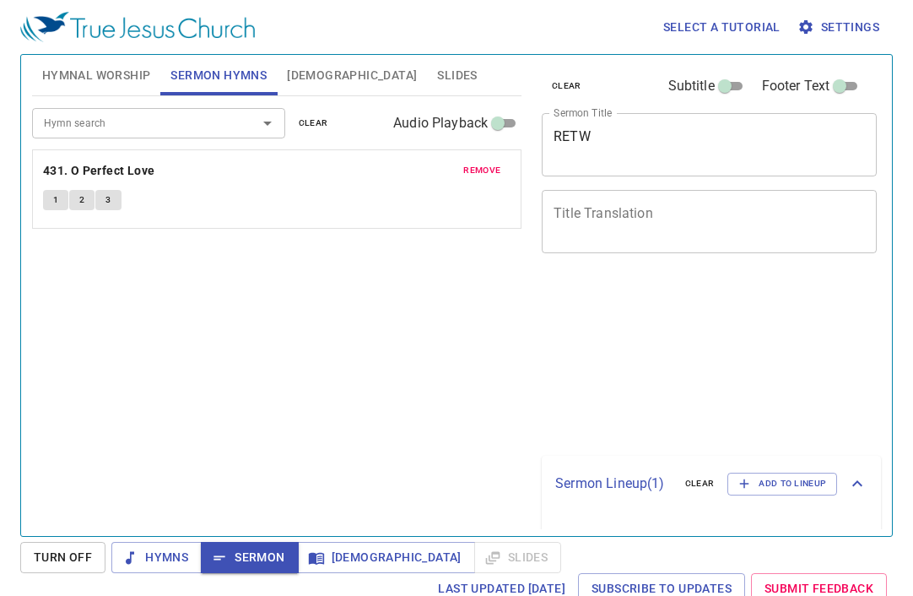
scroll to position [8, 0]
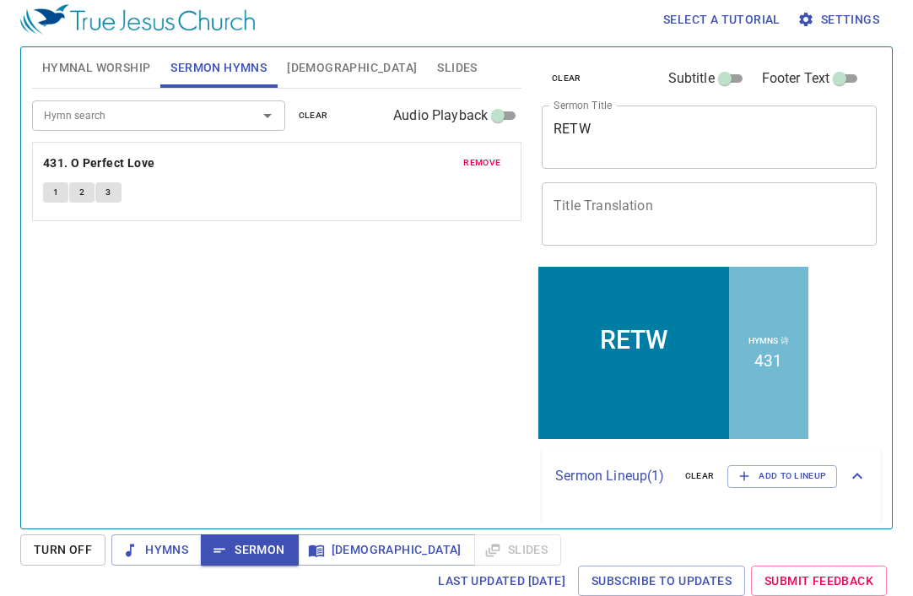
scroll to position [8, 0]
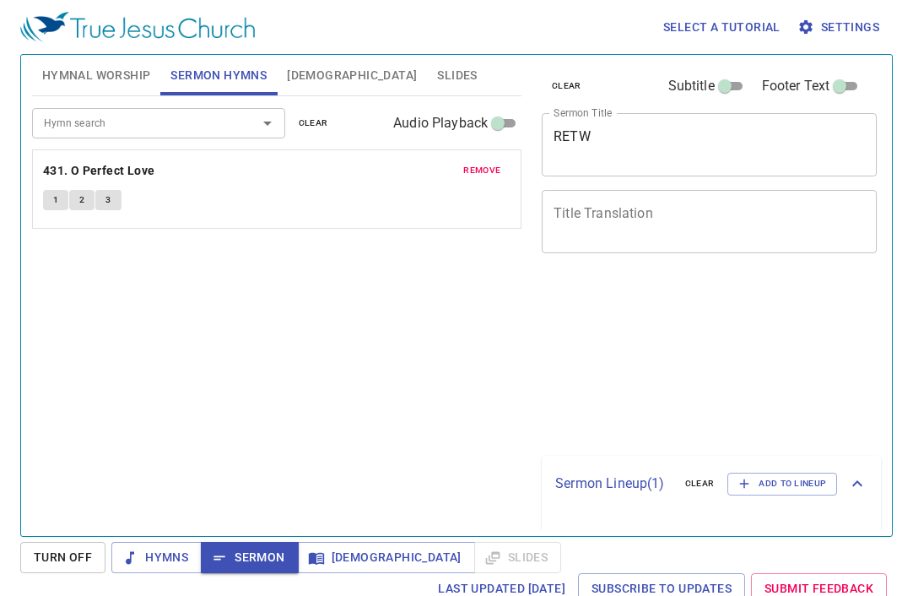
scroll to position [8, 0]
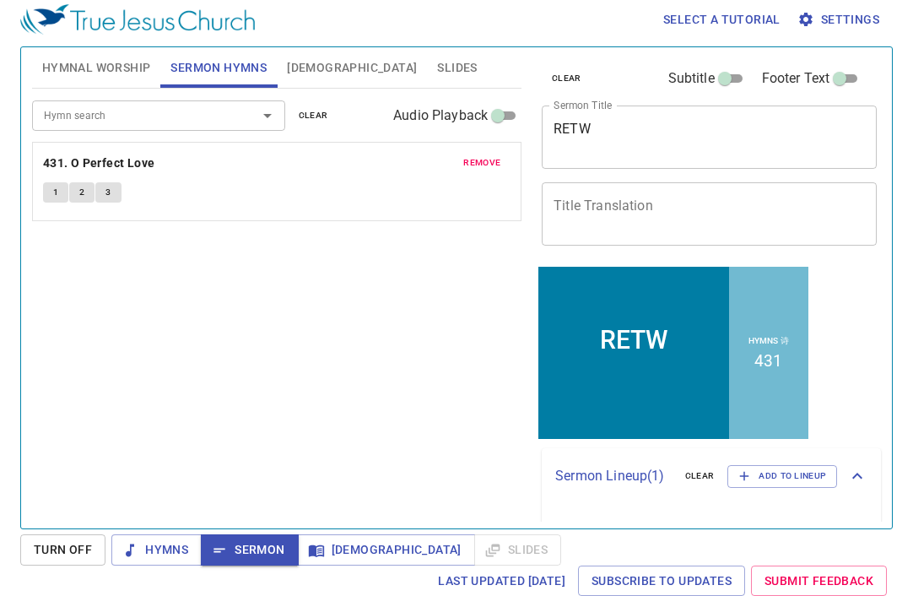
scroll to position [8, 0]
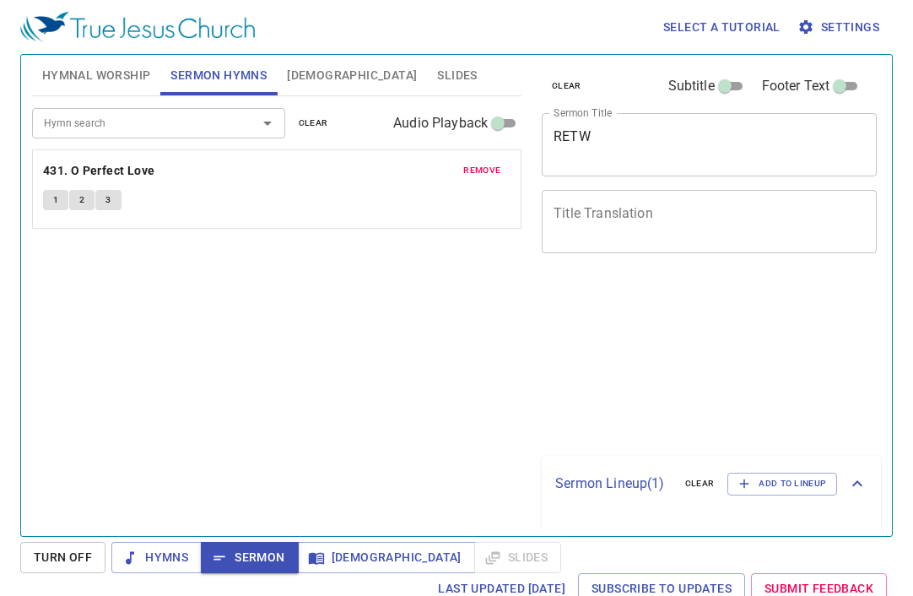
scroll to position [8, 0]
